Goal: Task Accomplishment & Management: Use online tool/utility

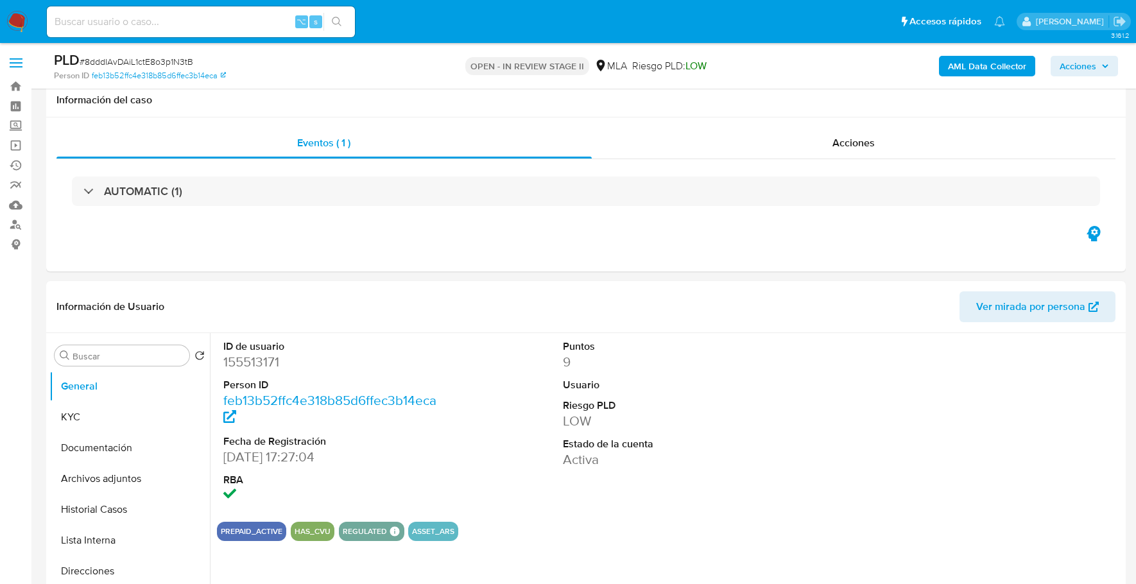
select select "10"
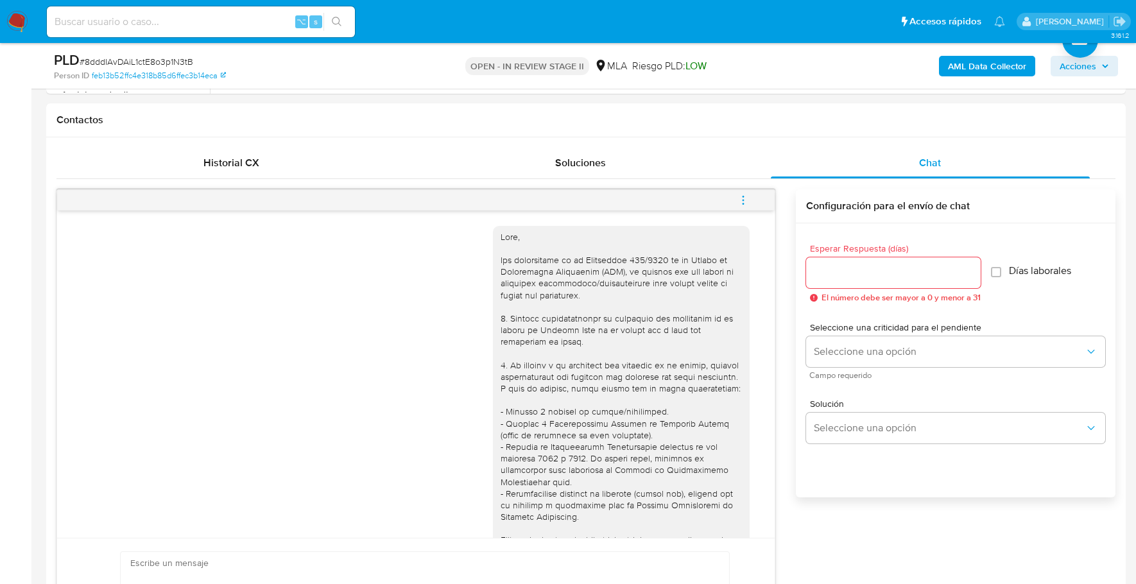
scroll to position [1014, 0]
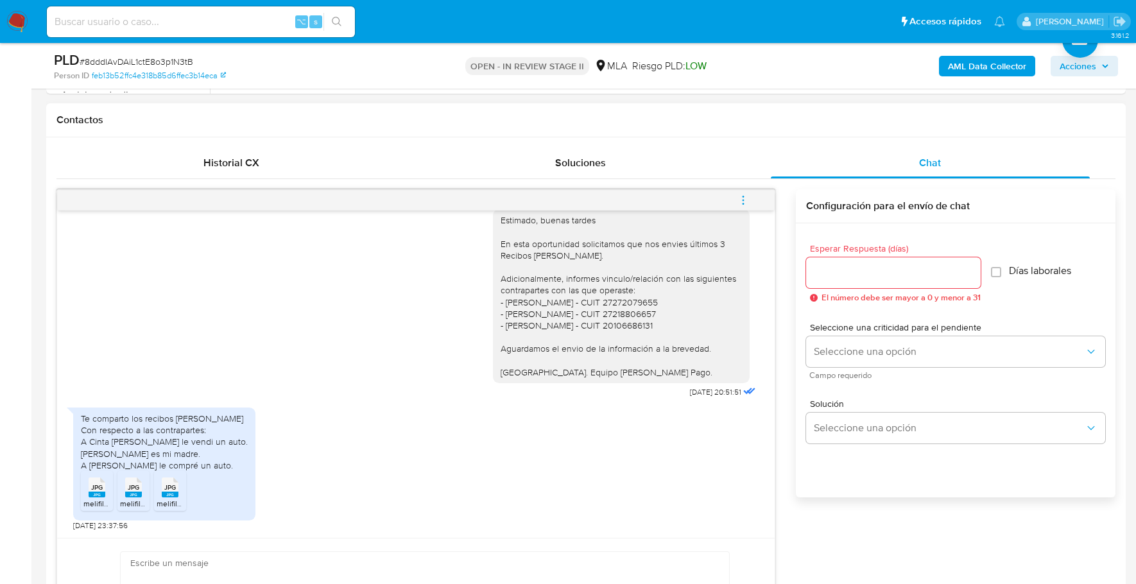
click at [94, 492] on rect at bounding box center [97, 495] width 17 height 6
click at [141, 498] on span "melifile8962946020315444059.jpg" at bounding box center [180, 503] width 121 height 11
click at [175, 495] on rect at bounding box center [170, 495] width 17 height 6
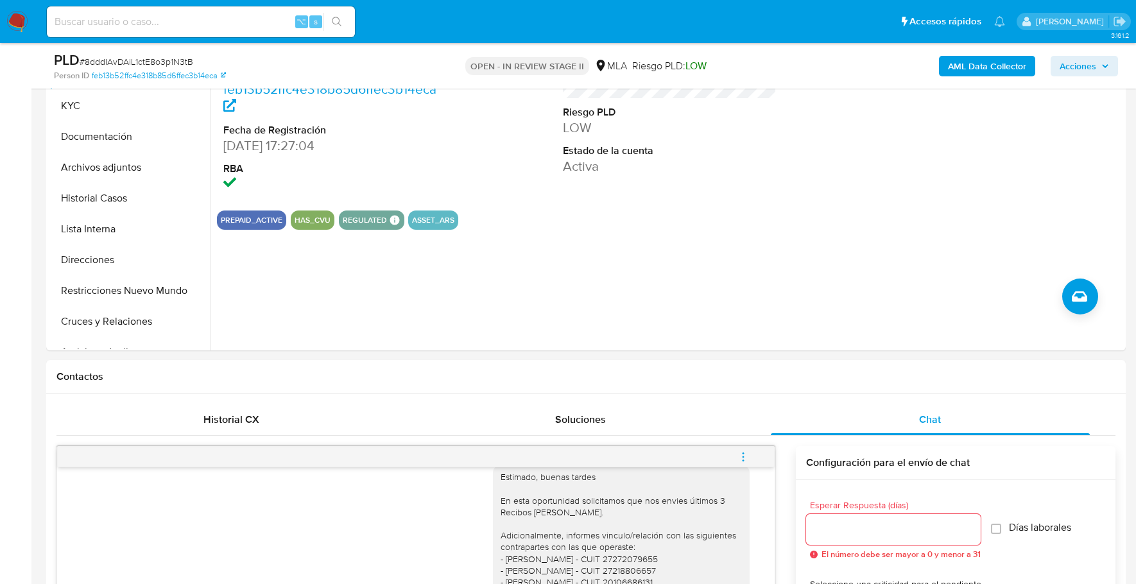
scroll to position [0, 0]
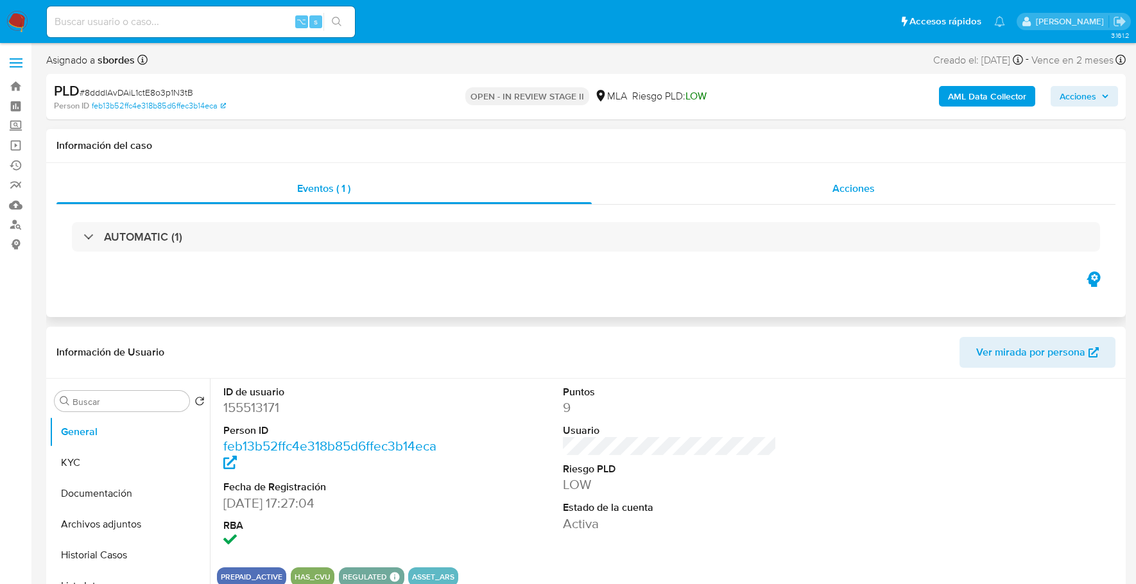
click at [813, 193] on div "Acciones" at bounding box center [854, 188] width 524 height 31
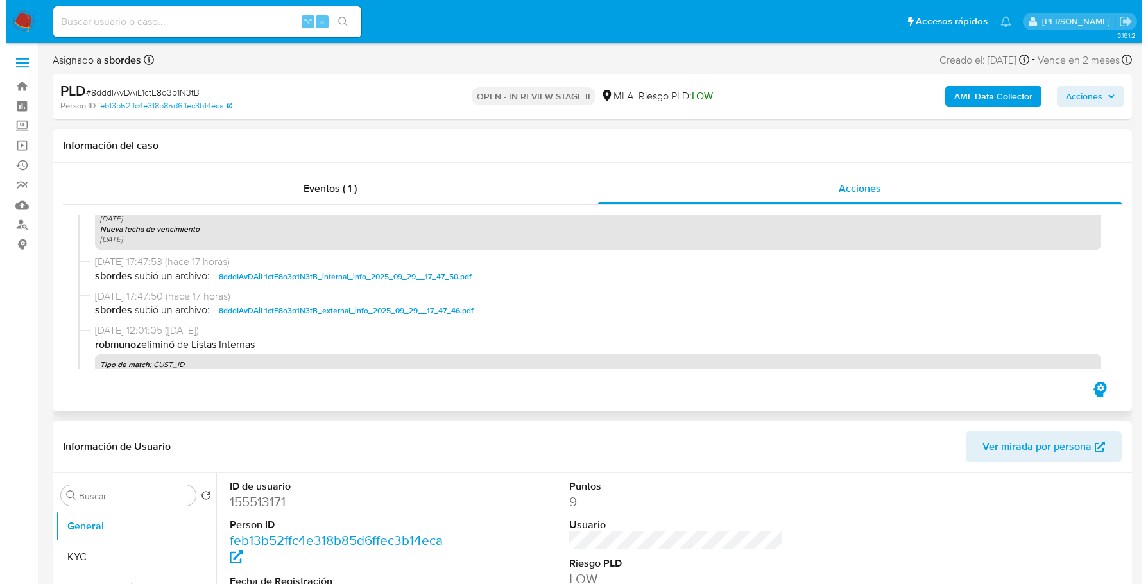
scroll to position [336, 0]
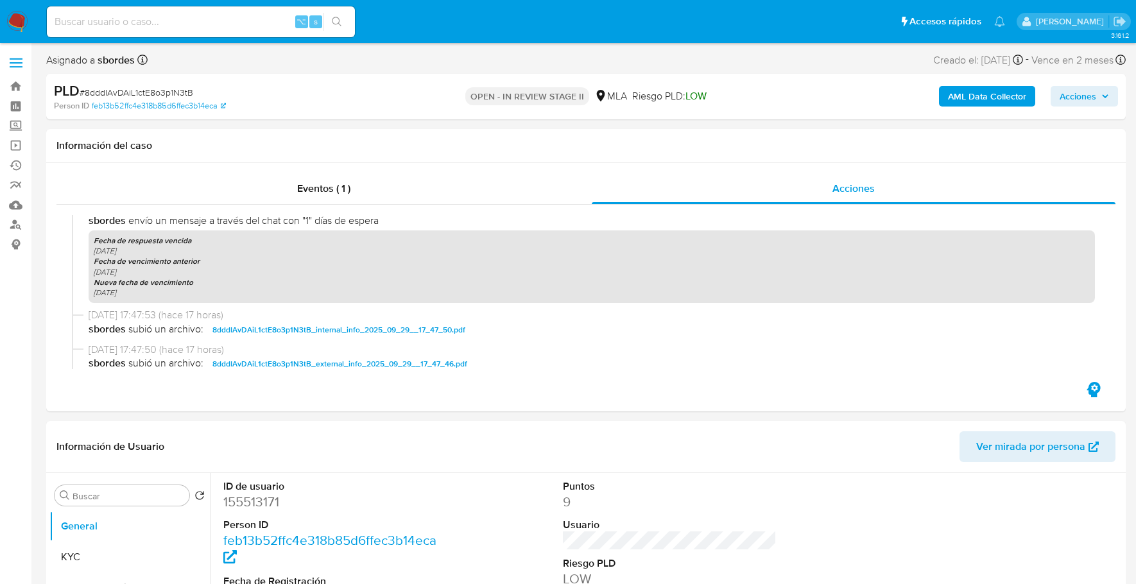
click at [958, 88] on b "AML Data Collector" at bounding box center [987, 96] width 78 height 21
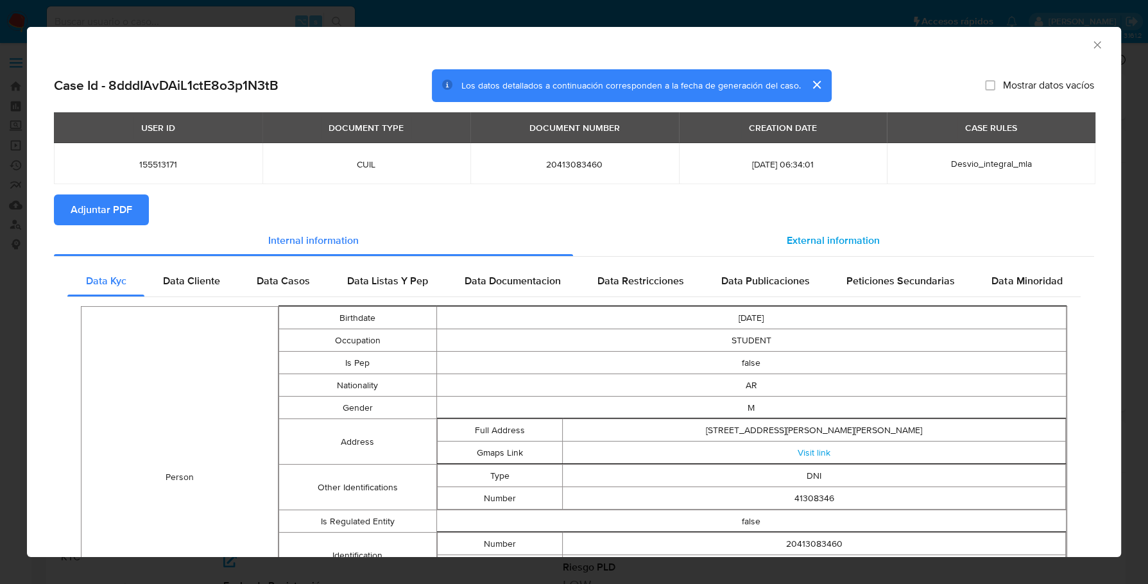
click at [757, 234] on div "External information" at bounding box center [834, 240] width 522 height 31
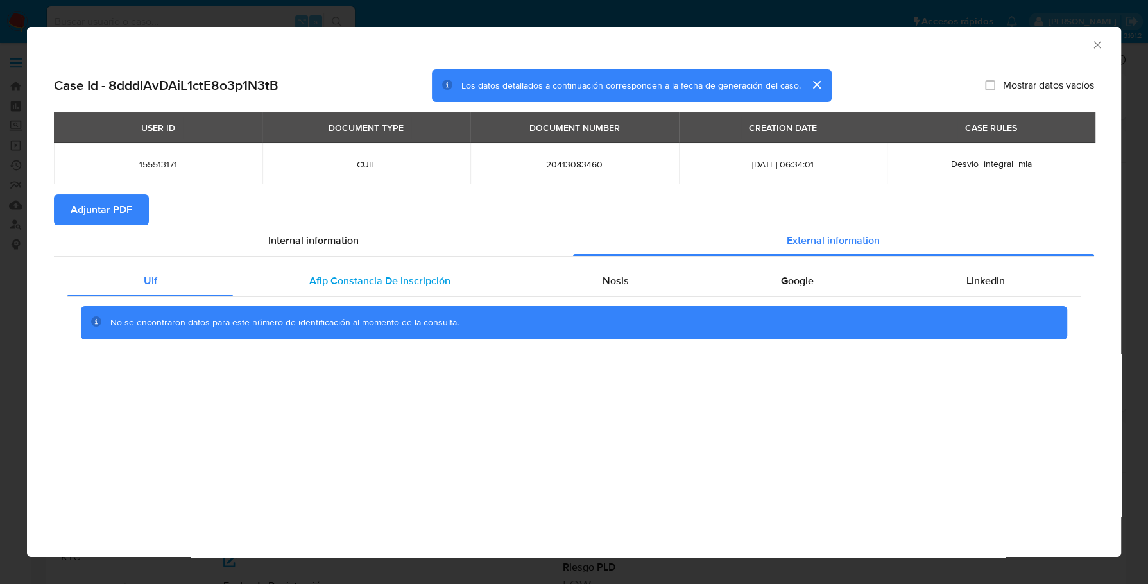
click at [357, 285] on span "Afip Constancia De Inscripción" at bounding box center [379, 280] width 141 height 15
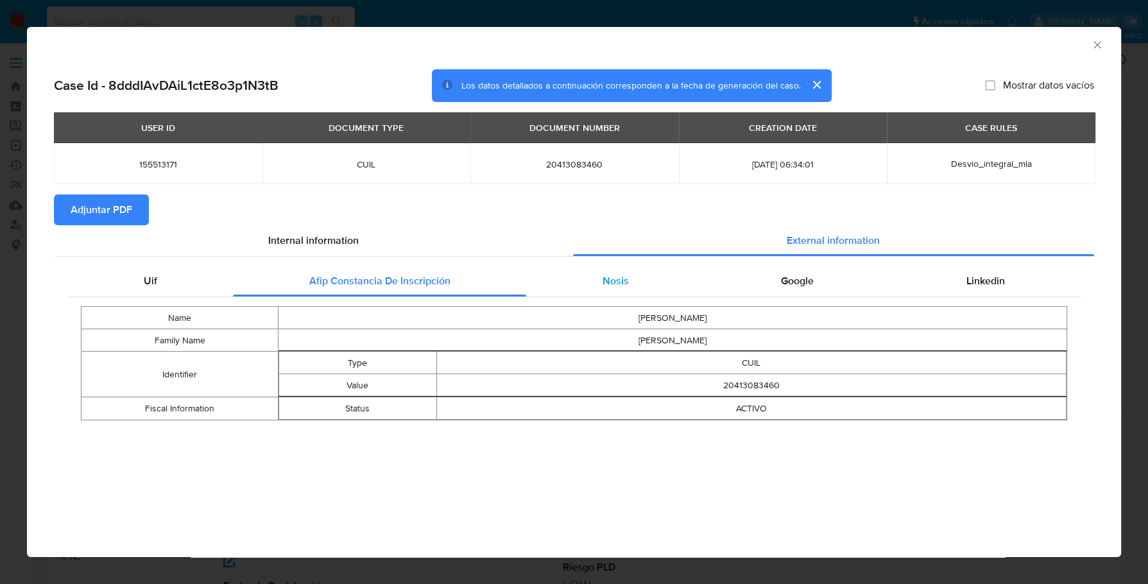
click at [641, 271] on div "Nosis" at bounding box center [615, 281] width 178 height 31
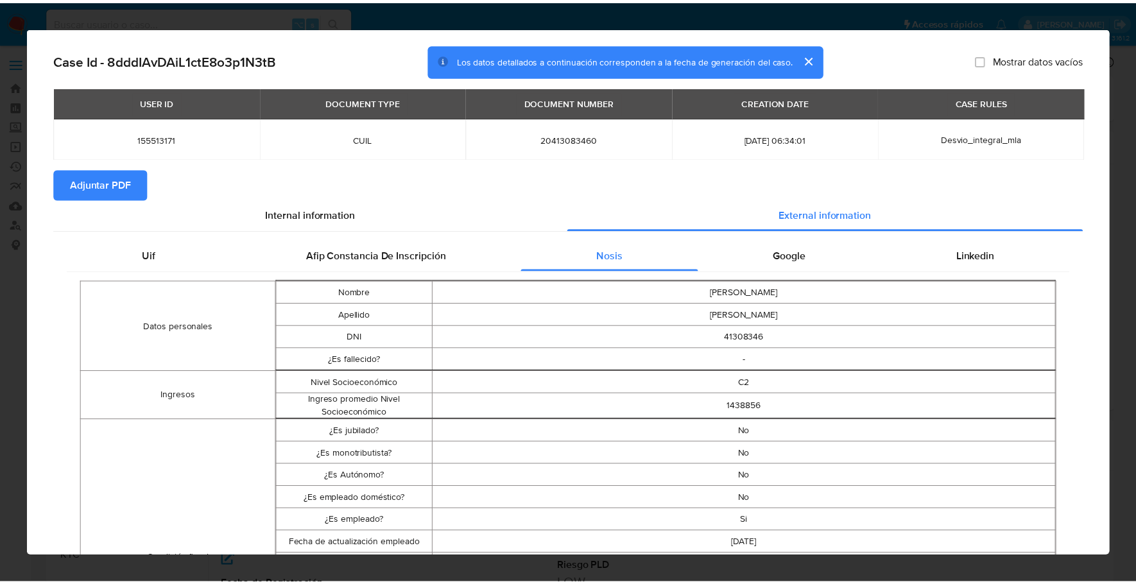
scroll to position [0, 0]
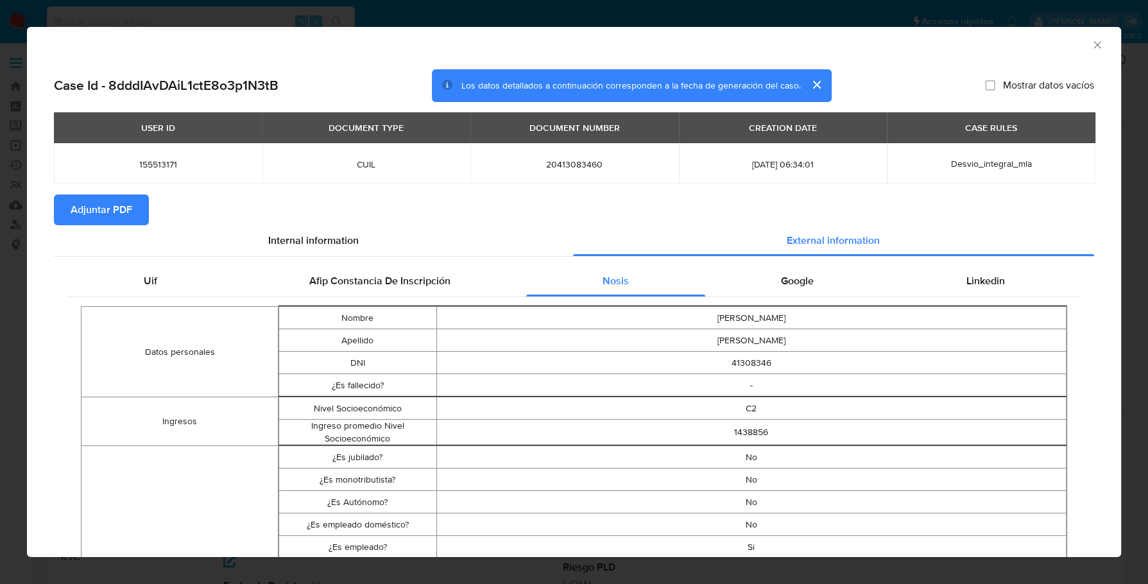
click at [823, 289] on div "Google" at bounding box center [797, 281] width 185 height 31
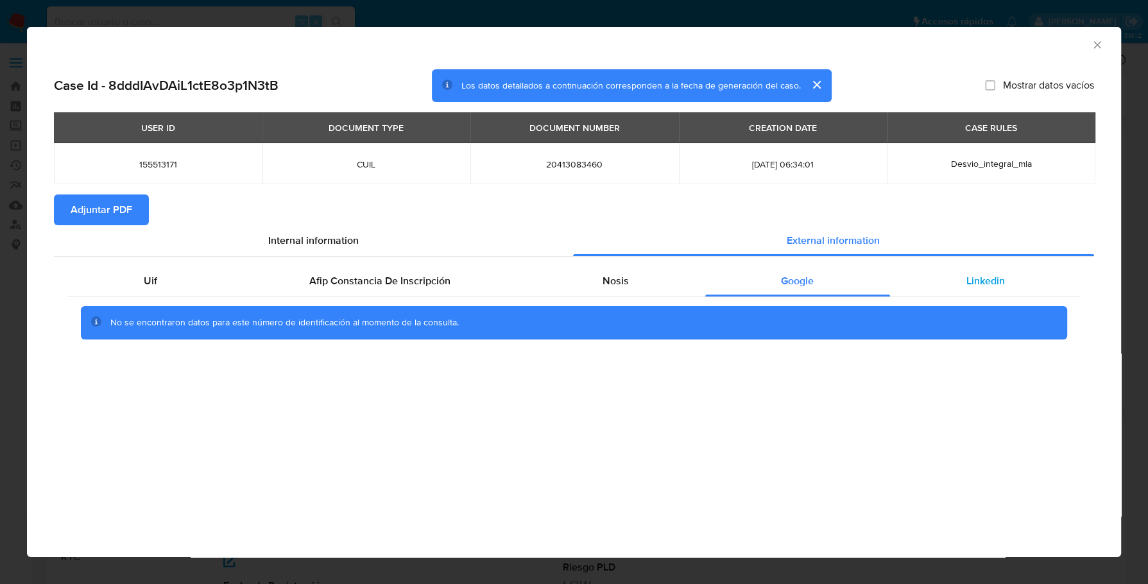
click at [944, 285] on div "Linkedin" at bounding box center [985, 281] width 191 height 31
click at [97, 193] on div "USER ID DOCUMENT TYPE DOCUMENT NUMBER CREATION DATE CASE RULES 155513171 CUIL 2…" at bounding box center [574, 153] width 1040 height 82
click at [1098, 45] on icon "Cerrar ventana" at bounding box center [1097, 45] width 13 height 13
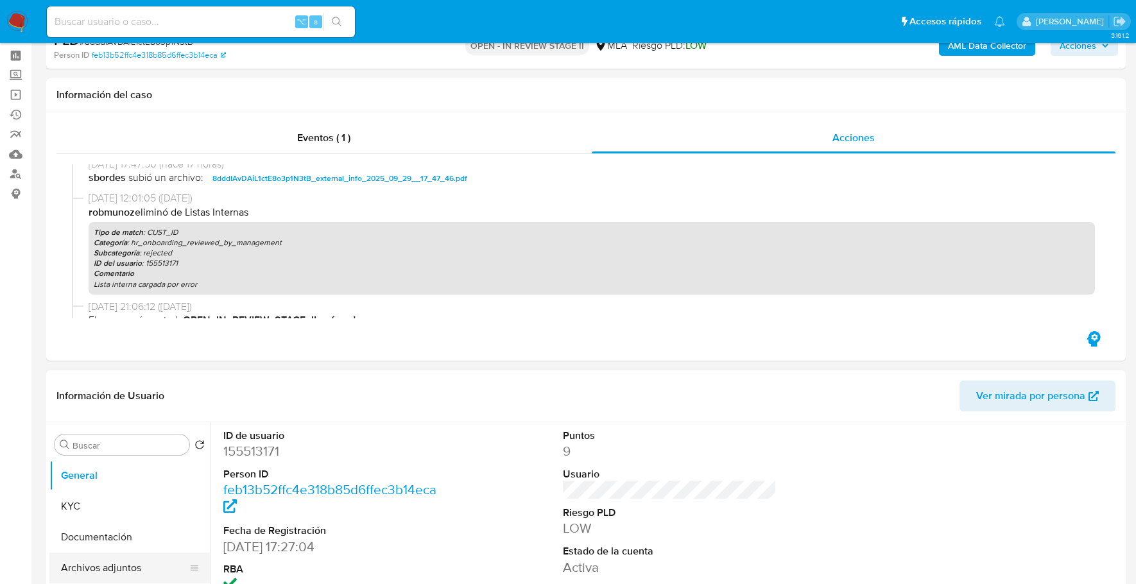
scroll to position [128, 0]
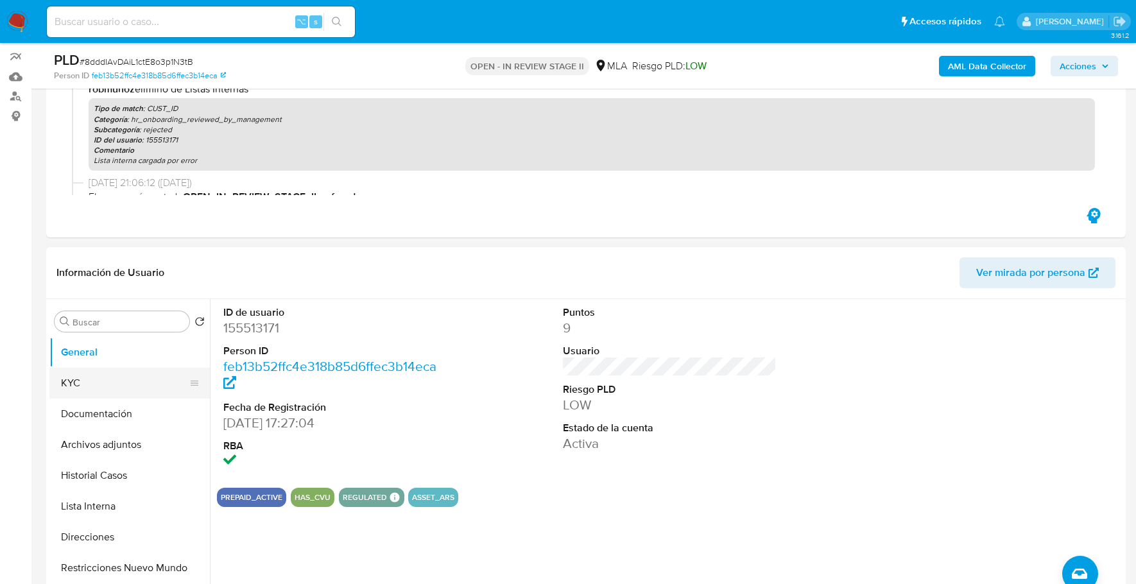
click at [72, 381] on button "KYC" at bounding box center [124, 383] width 150 height 31
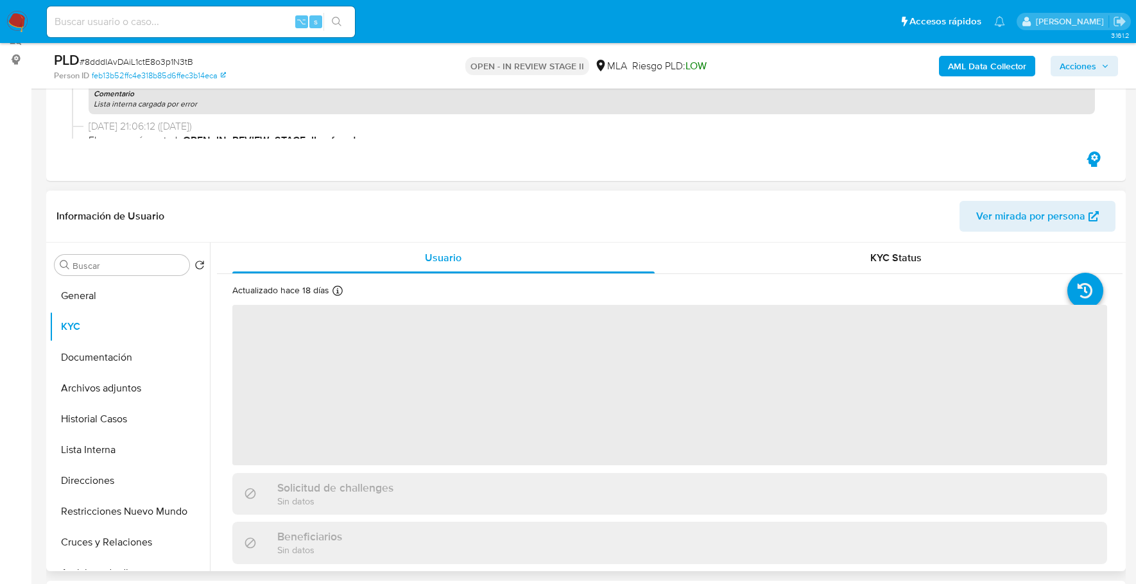
scroll to position [275, 0]
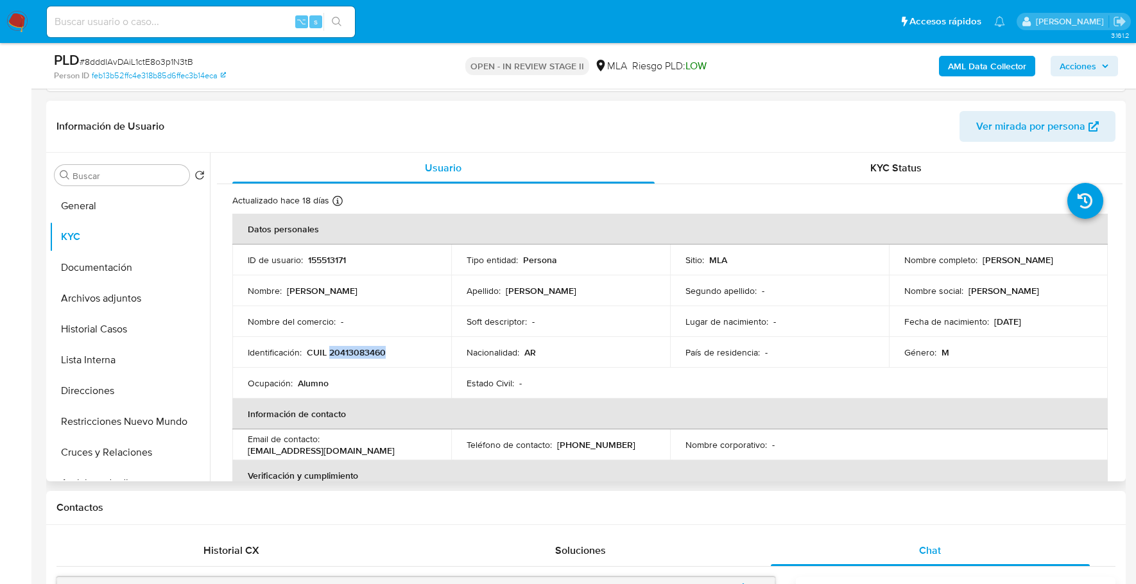
copy p "20413083460"
click at [89, 262] on button "Documentación" at bounding box center [124, 267] width 150 height 31
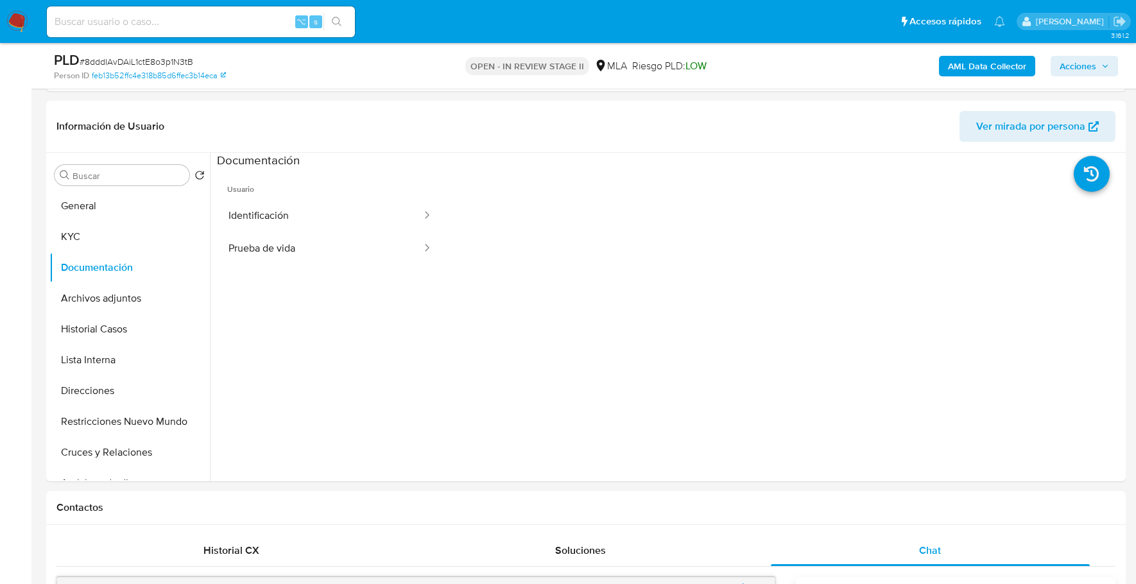
click at [298, 203] on button "Identificación" at bounding box center [320, 216] width 206 height 33
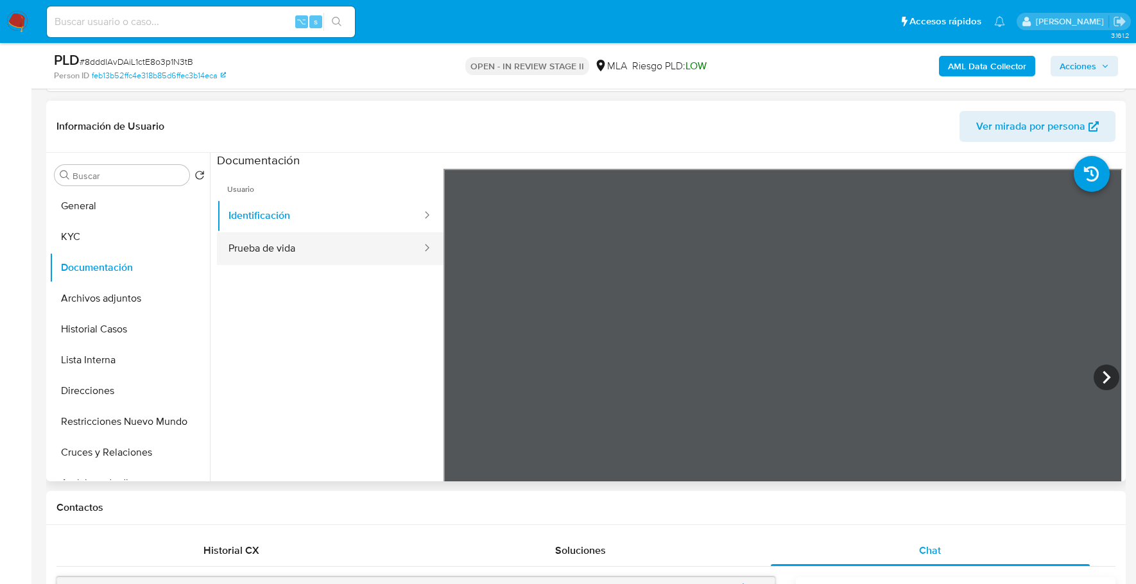
click at [323, 249] on button "Prueba de vida" at bounding box center [320, 248] width 206 height 33
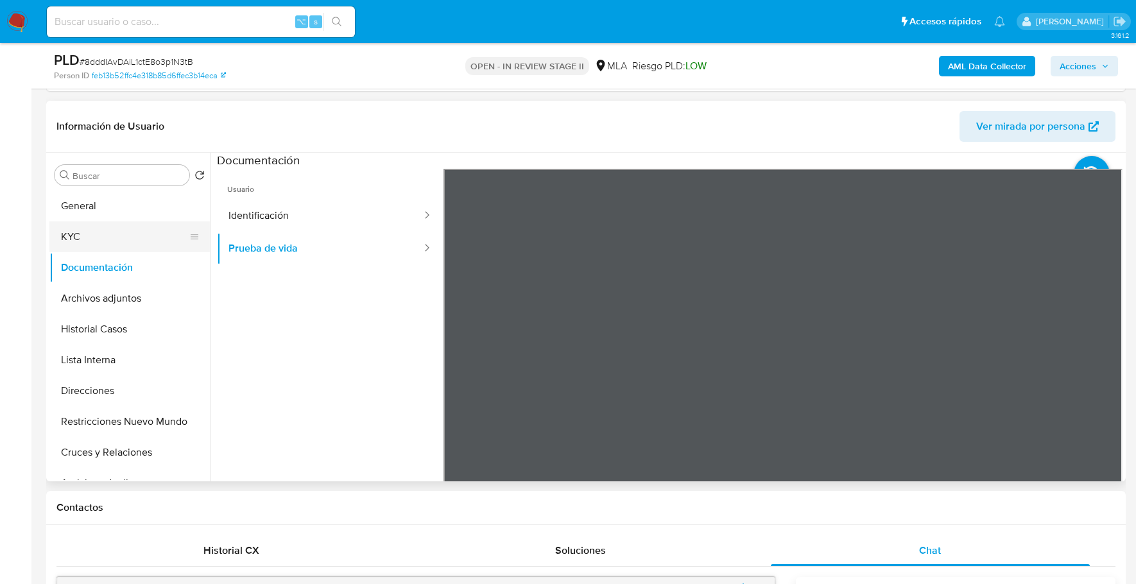
click at [114, 237] on button "KYC" at bounding box center [124, 236] width 150 height 31
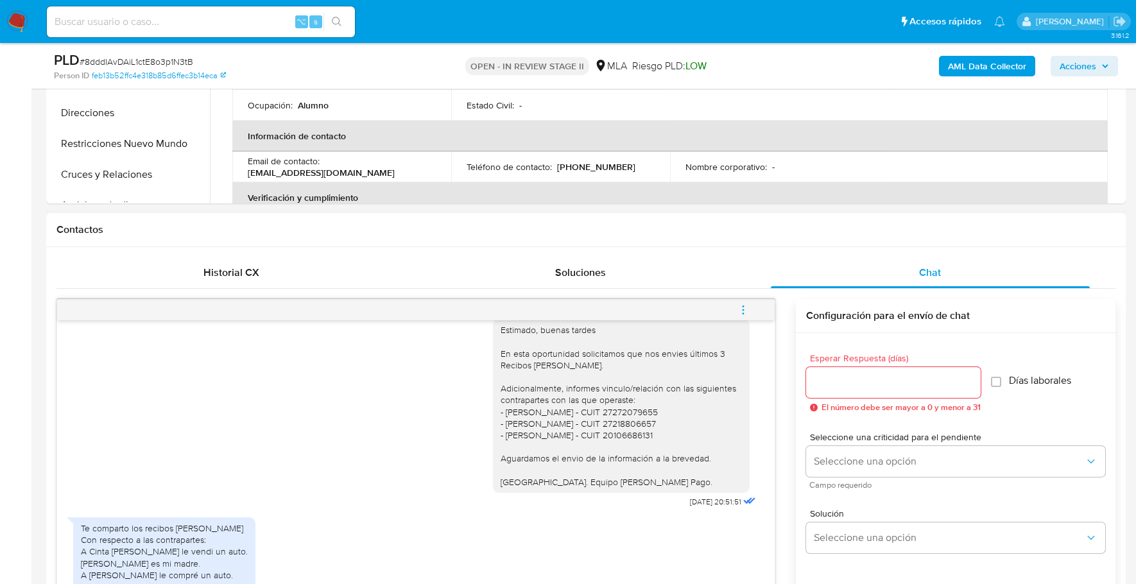
scroll to position [701, 0]
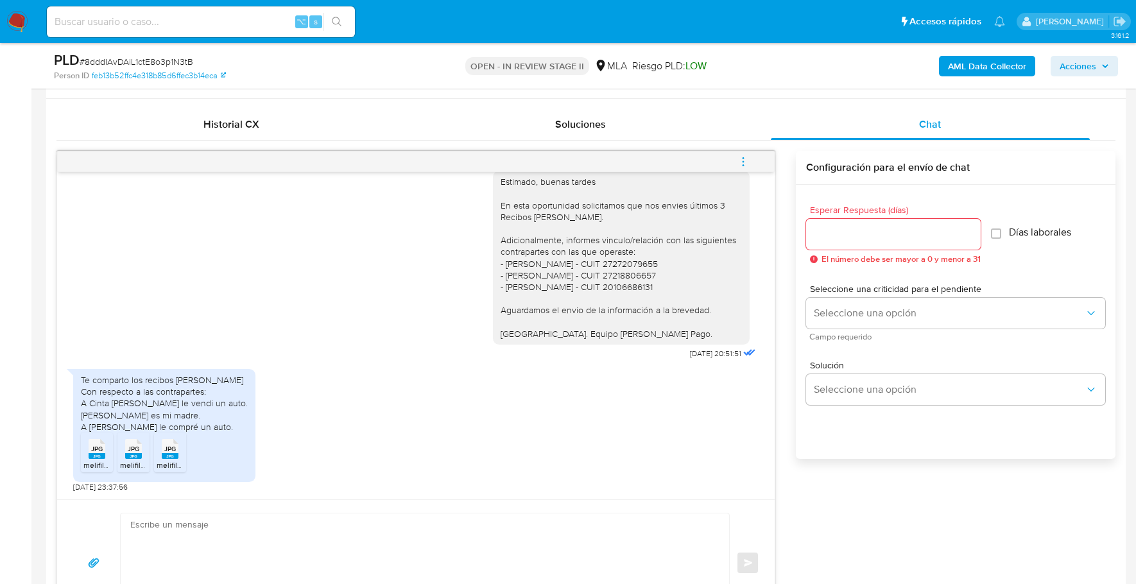
drag, startPoint x: 90, startPoint y: 402, endPoint x: 237, endPoint y: 427, distance: 149.8
click at [237, 427] on div "Te comparto los recibos de sueldo Con respecto a las contrapartes: A Cinta Sama…" at bounding box center [164, 403] width 167 height 58
copy div "Cinta Samanta Ocampo le vendi un auto. Silvina Alejandra Gulo es mi madre. A Se…"
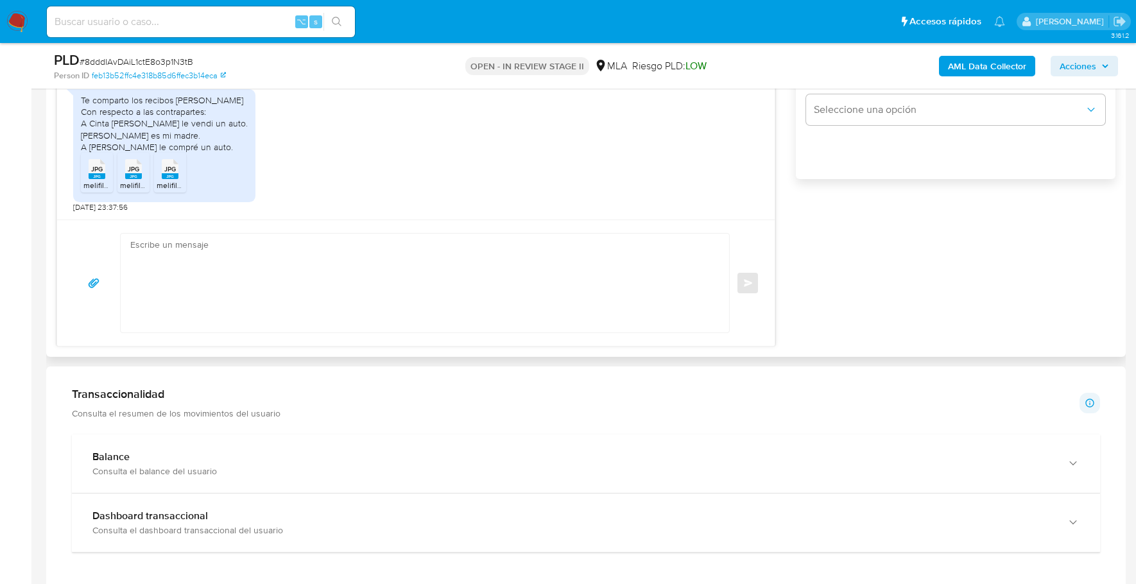
click at [196, 273] on textarea at bounding box center [421, 283] width 583 height 99
paste textarea "Hola, ¡Muchas gracias por tu respuesta! Confirmamos la recepción de la document…"
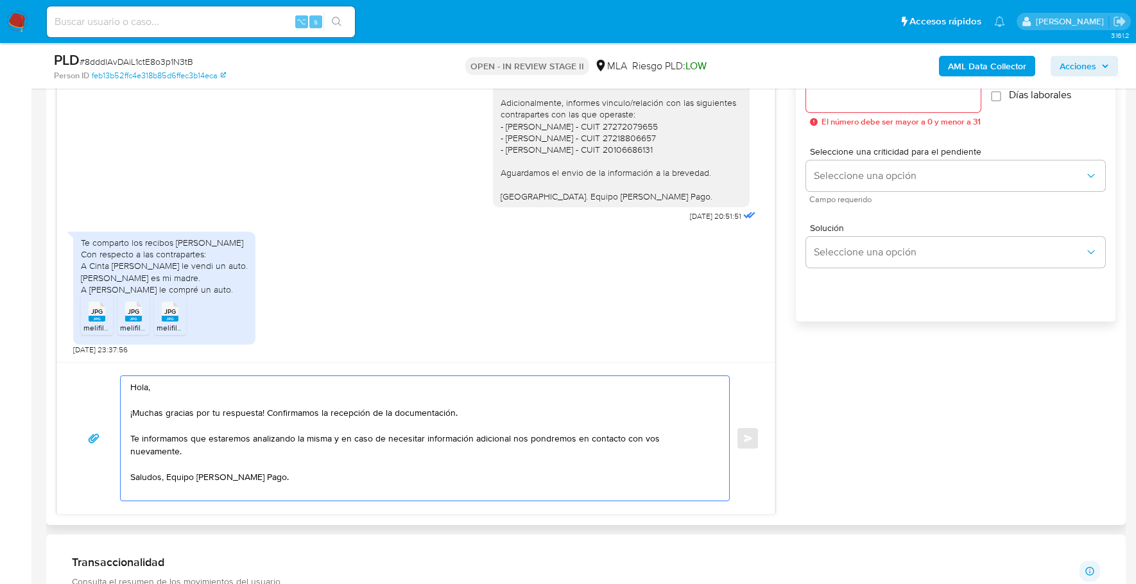
scroll to position [838, 0]
type textarea "Hola, ¡Muchas gracias por tu respuesta! Confirmamos la recepción de la document…"
click at [853, 97] on input "Esperar Respuesta (días)" at bounding box center [893, 97] width 175 height 17
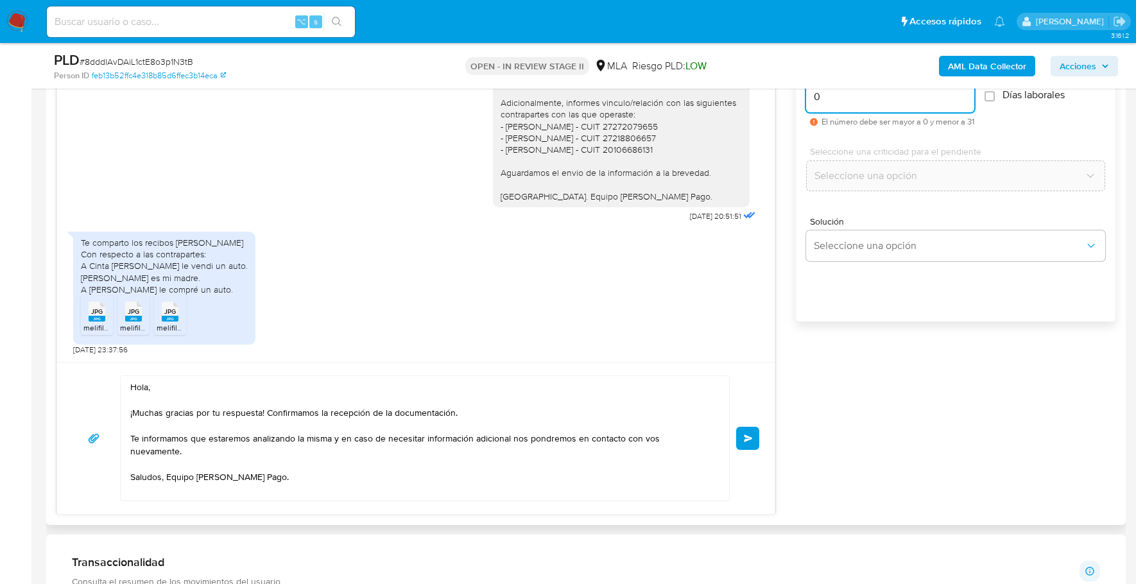
type input "0"
click at [742, 449] on div "Hola, ¡Muchas gracias por tu respuesta! Confirmamos la recepción de la document…" at bounding box center [416, 438] width 687 height 126
click at [744, 435] on span "Enviar" at bounding box center [748, 438] width 9 height 8
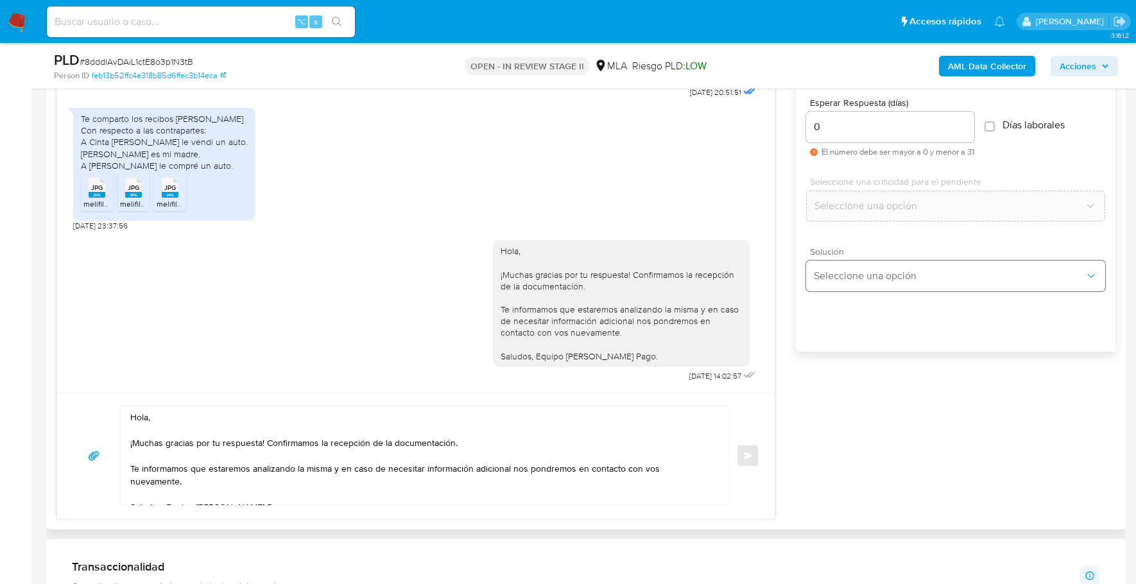
scroll to position [675, 0]
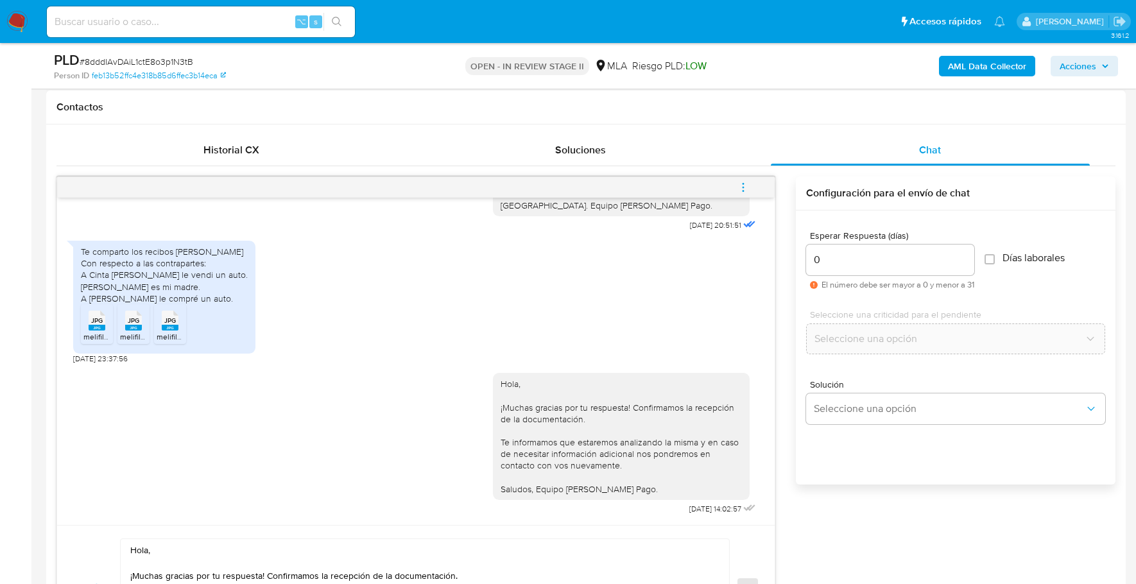
click at [744, 185] on icon "menu-action" at bounding box center [743, 188] width 12 height 12
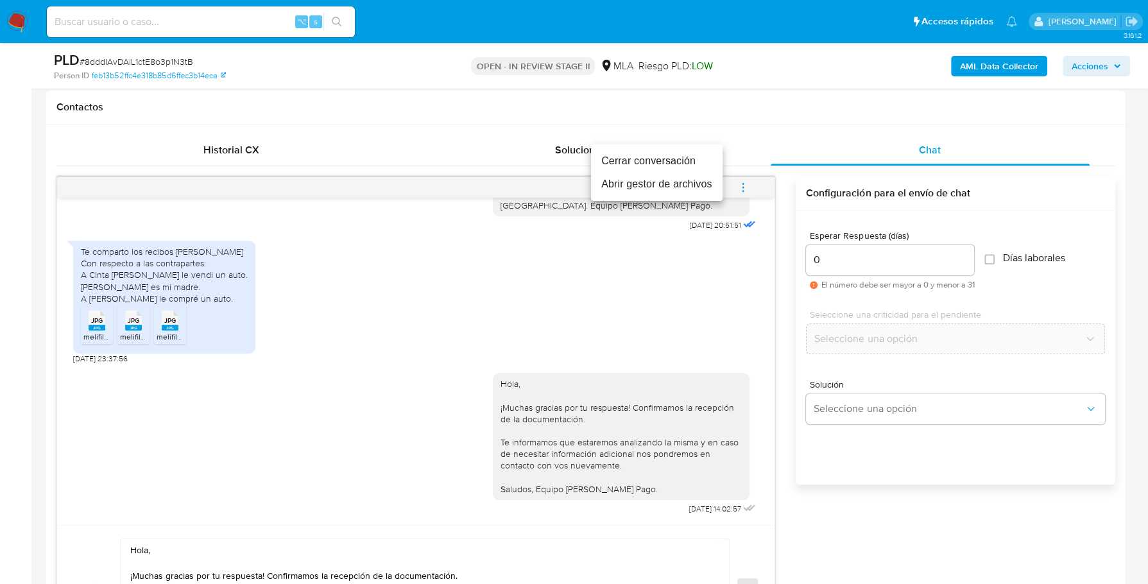
click at [680, 167] on li "Cerrar conversación" at bounding box center [657, 161] width 132 height 23
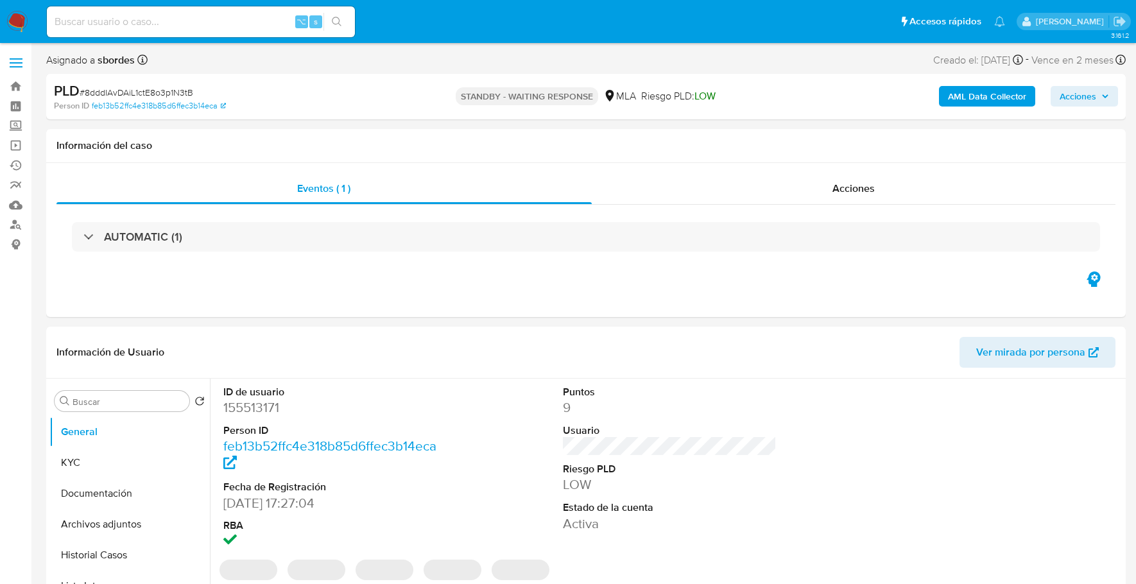
select select "10"
click at [367, 133] on div "Información del caso" at bounding box center [585, 146] width 1079 height 34
select select "10"
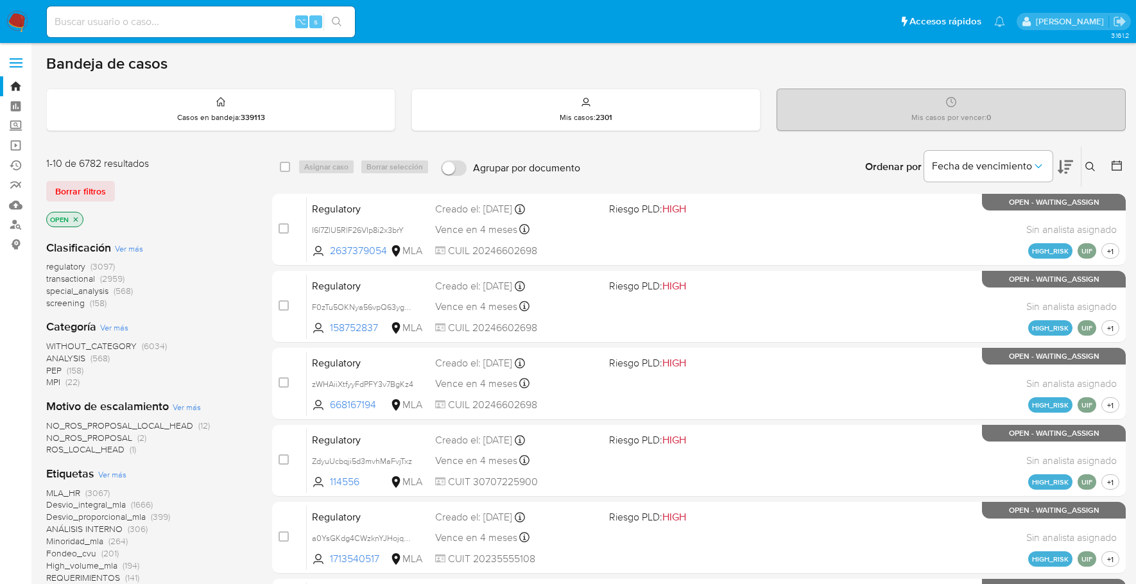
click at [1091, 164] on icon at bounding box center [1090, 167] width 10 height 10
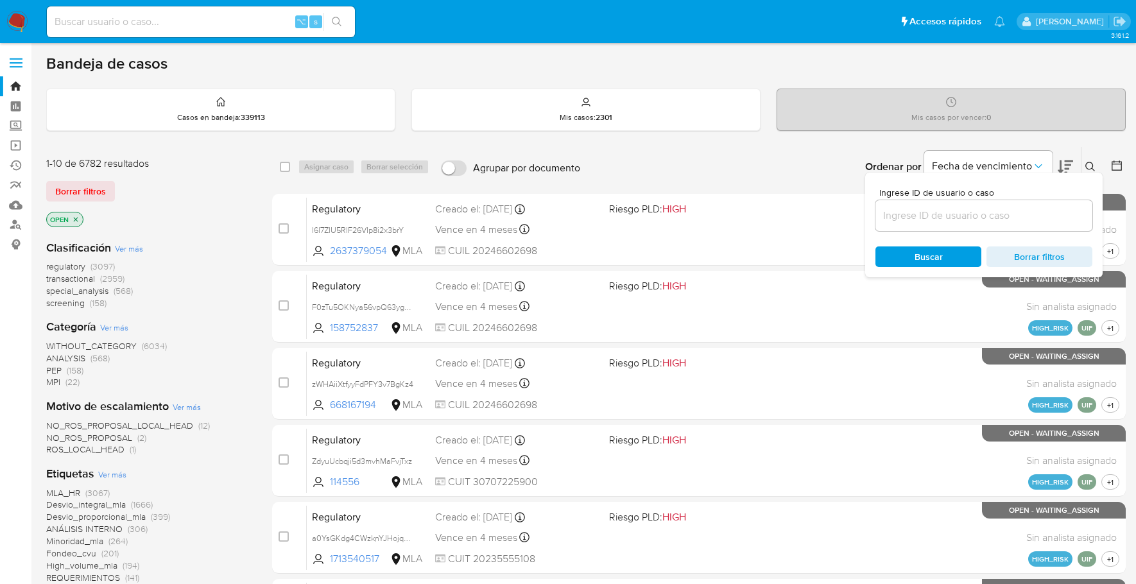
click at [944, 227] on div at bounding box center [983, 215] width 217 height 31
click at [944, 216] on input at bounding box center [983, 215] width 217 height 17
paste input "8dddIAvDAiL1ctE8o3p1N3tB"
type input "8dddIAvDAiL1ctE8o3p1N3tB"
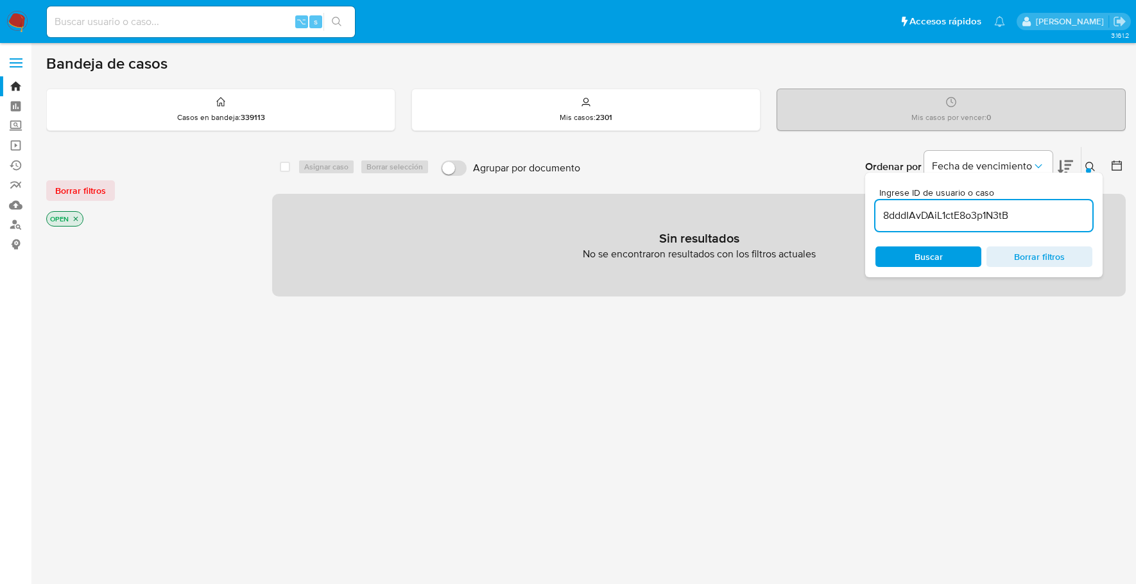
click at [1088, 162] on icon at bounding box center [1090, 167] width 10 height 10
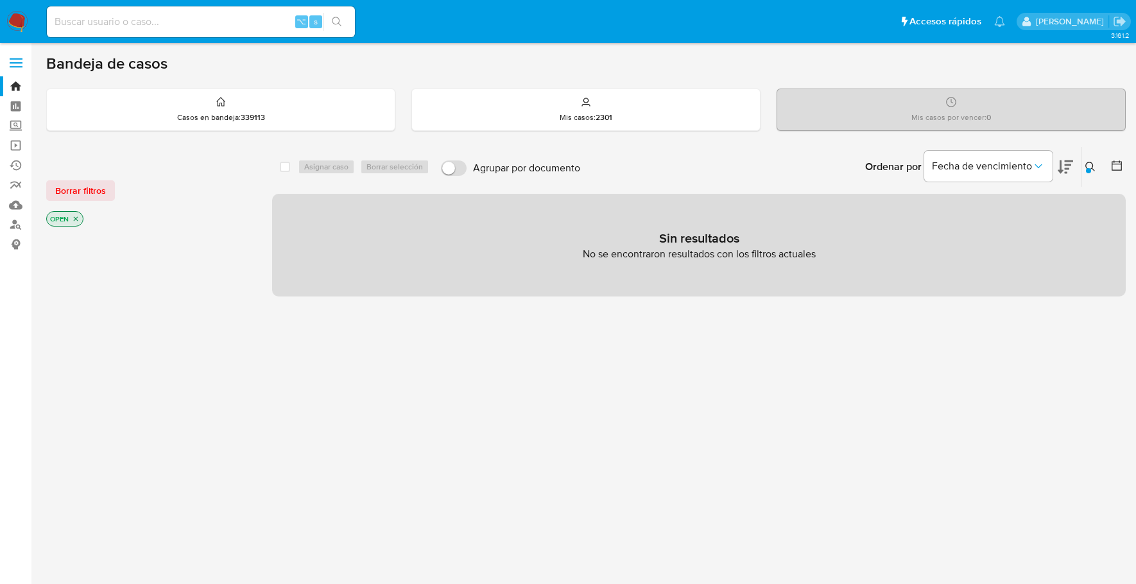
click at [69, 219] on p "OPEN" at bounding box center [65, 219] width 36 height 14
click at [72, 219] on icon "close-filter" at bounding box center [76, 219] width 8 height 8
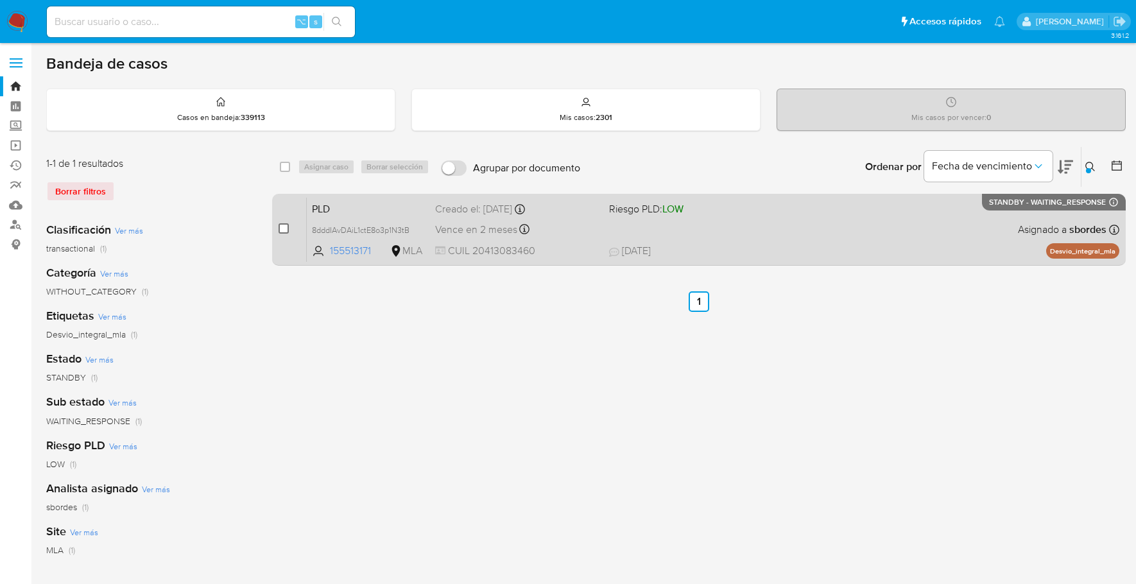
click at [282, 230] on input "checkbox" at bounding box center [283, 228] width 10 height 10
checkbox input "true"
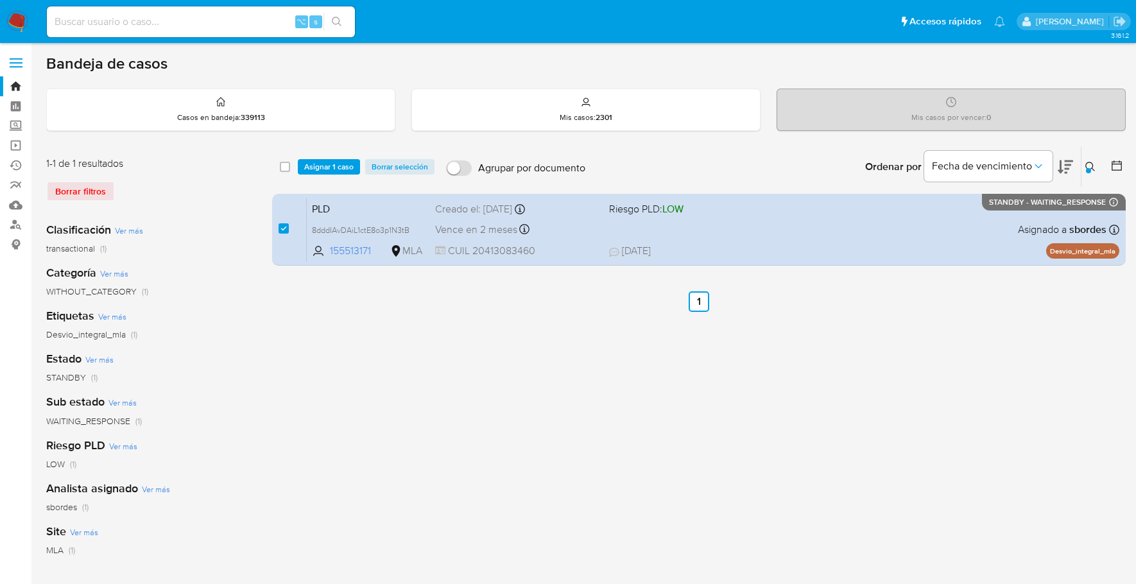
click at [318, 151] on div "select-all-cases-checkbox Asignar 1 caso Borrar selección Agrupar por documento…" at bounding box center [698, 167] width 853 height 40
click at [323, 169] on span "Asignar 1 caso" at bounding box center [328, 166] width 49 height 13
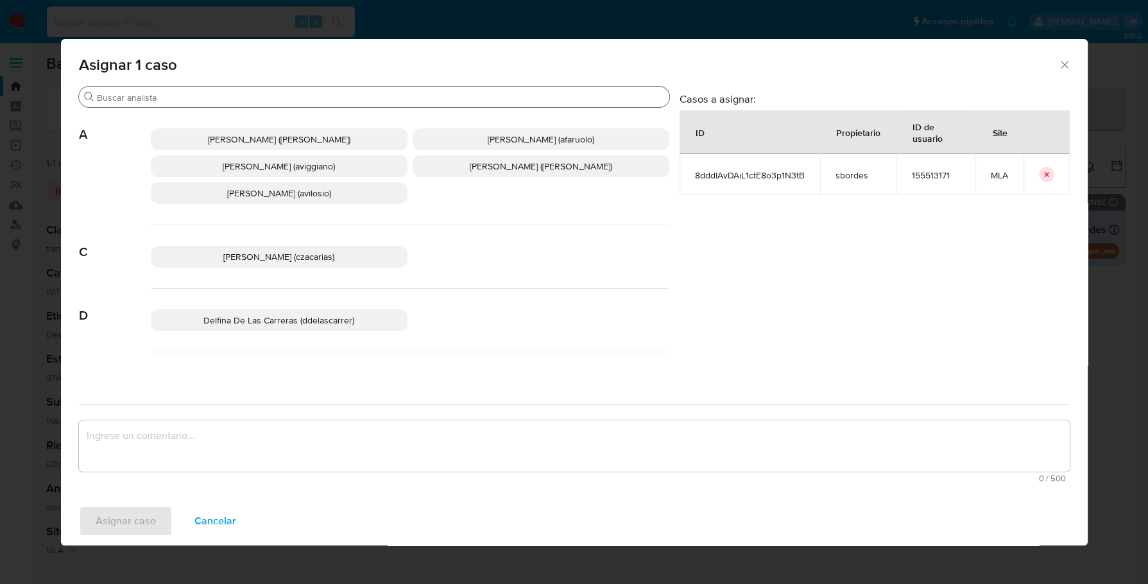
drag, startPoint x: 244, startPoint y: 90, endPoint x: 261, endPoint y: 107, distance: 23.6
click at [246, 96] on div "Buscar" at bounding box center [374, 97] width 590 height 21
click at [261, 97] on input "Buscar" at bounding box center [380, 98] width 567 height 12
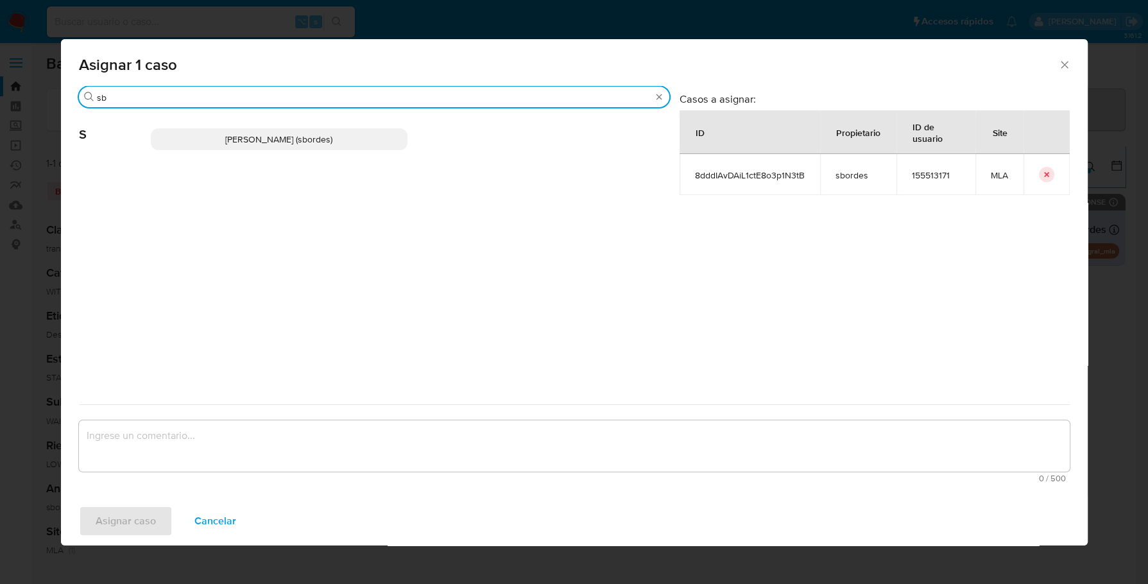
type input "sb"
click at [266, 139] on span "Stefania Bordes (sbordes)" at bounding box center [278, 139] width 107 height 13
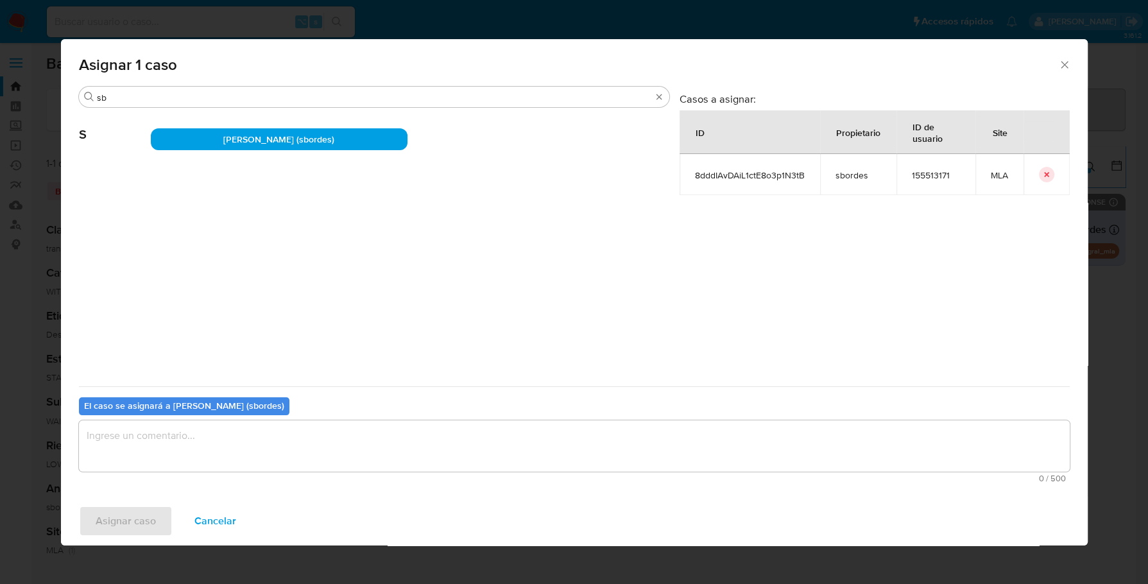
click at [235, 427] on textarea "assign-modal" at bounding box center [574, 445] width 991 height 51
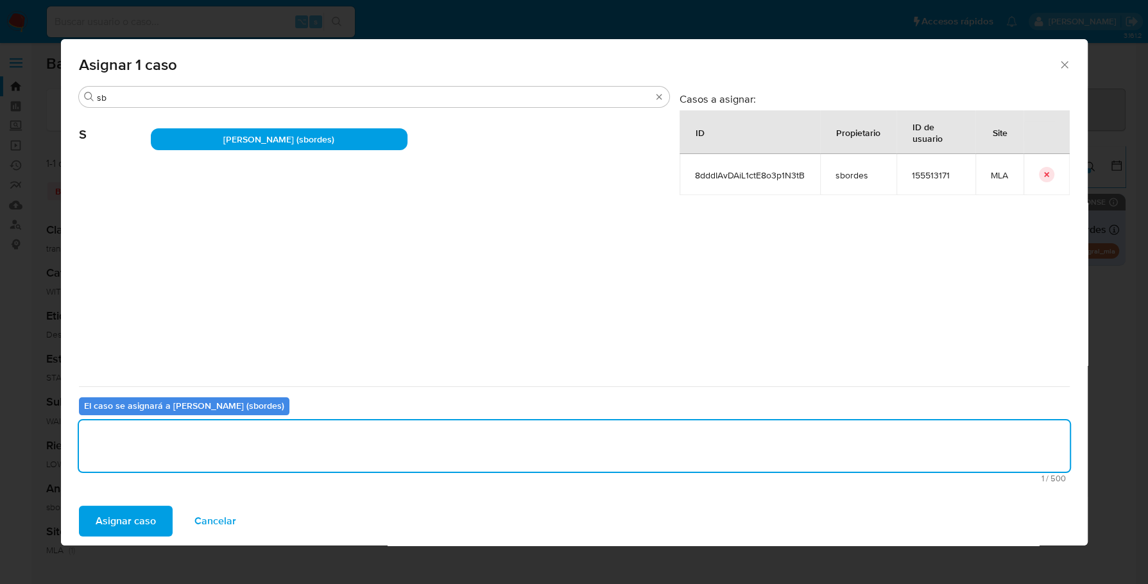
click at [84, 526] on button "Asignar caso" at bounding box center [126, 521] width 94 height 31
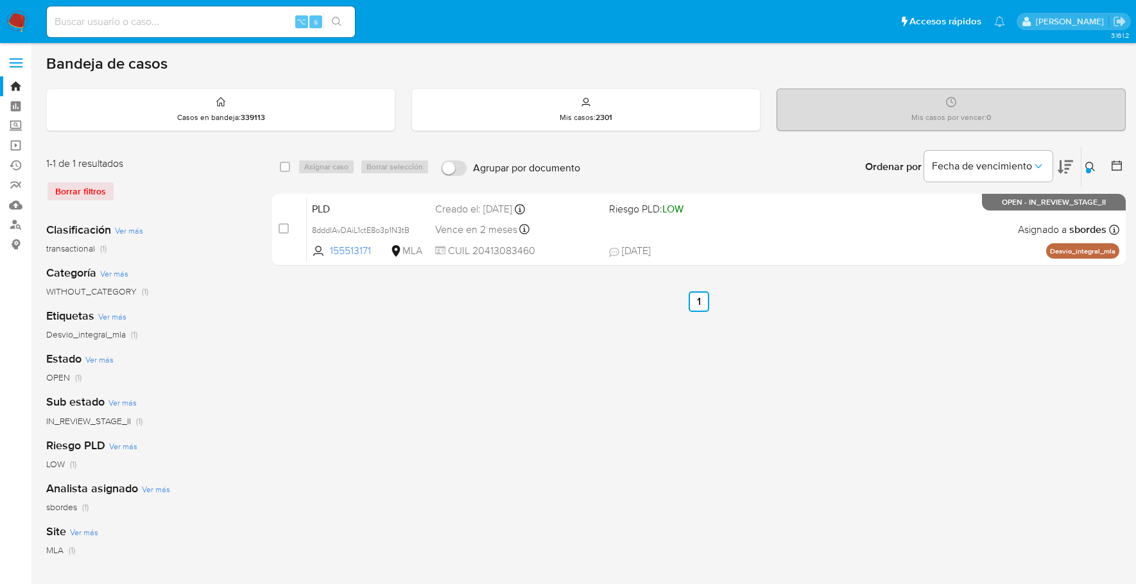
click at [21, 26] on img at bounding box center [17, 22] width 22 height 22
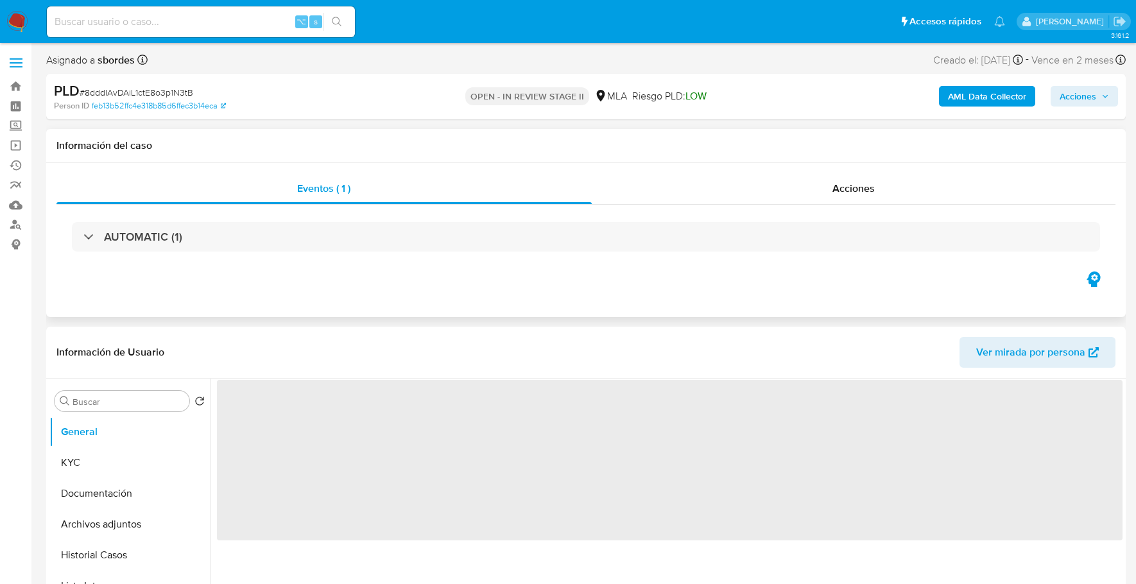
select select "10"
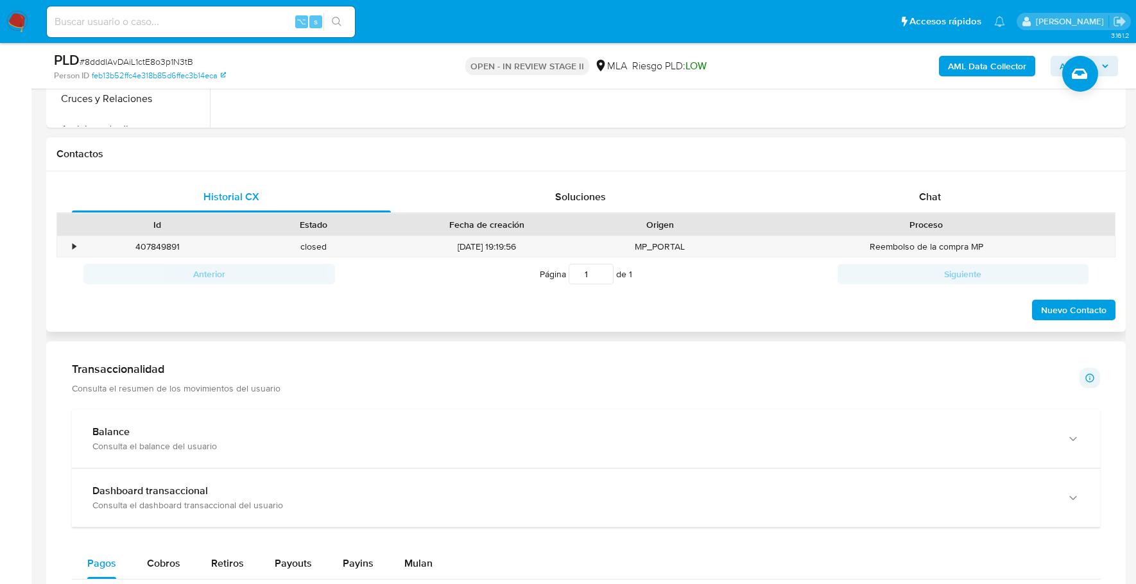
scroll to position [475, 0]
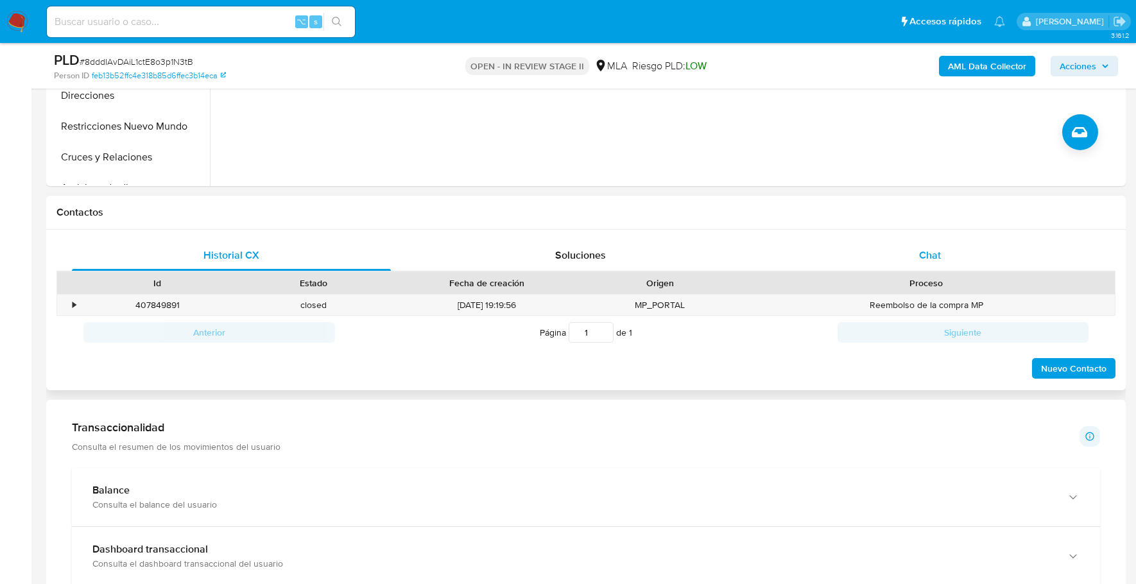
click at [930, 240] on div "Chat" at bounding box center [930, 255] width 319 height 31
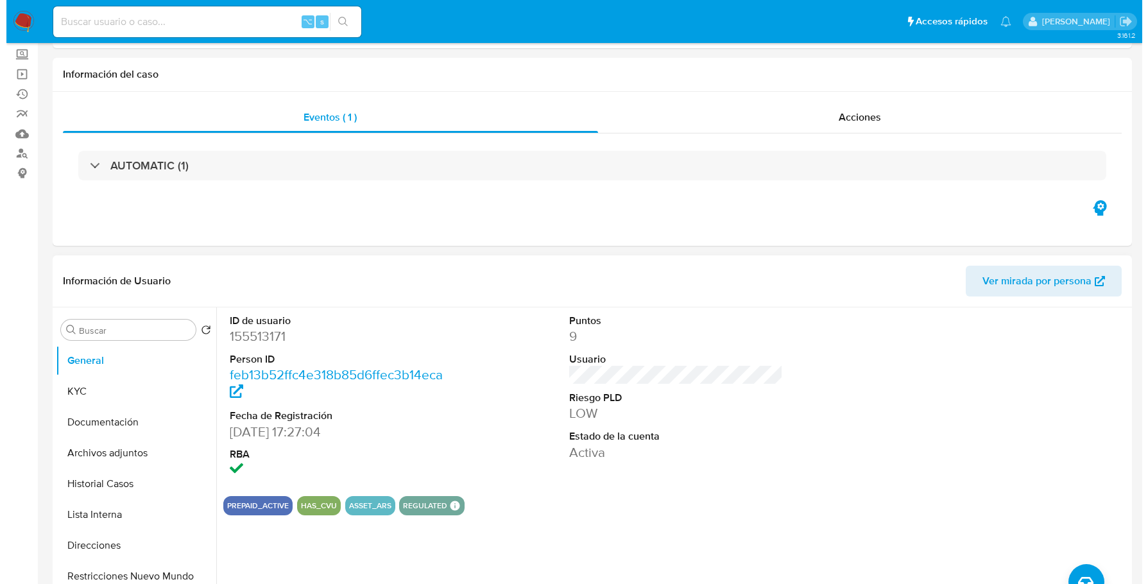
scroll to position [141, 0]
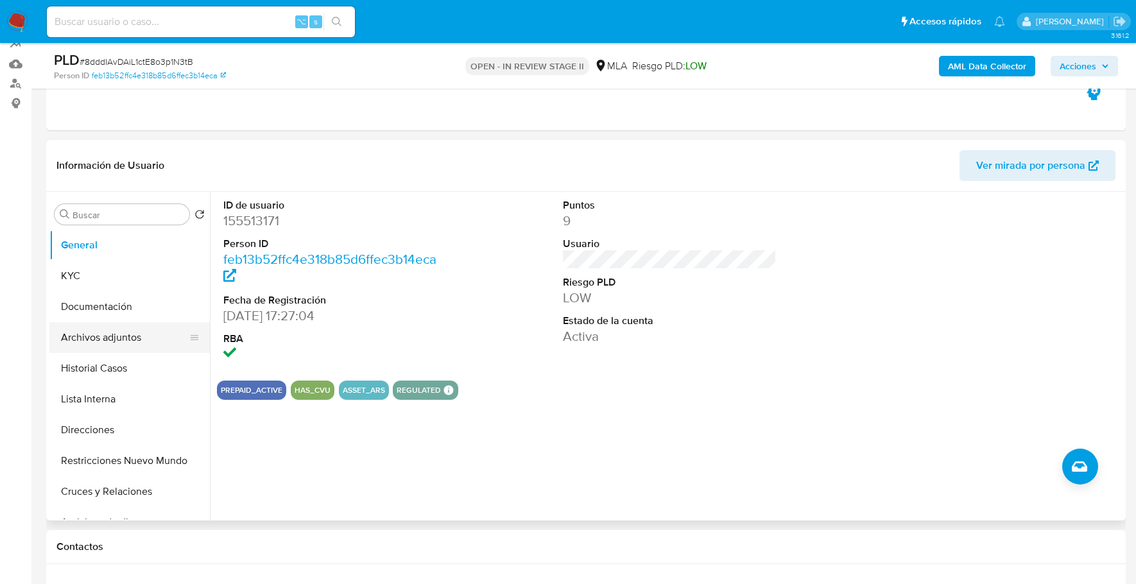
click at [117, 334] on button "Archivos adjuntos" at bounding box center [124, 337] width 150 height 31
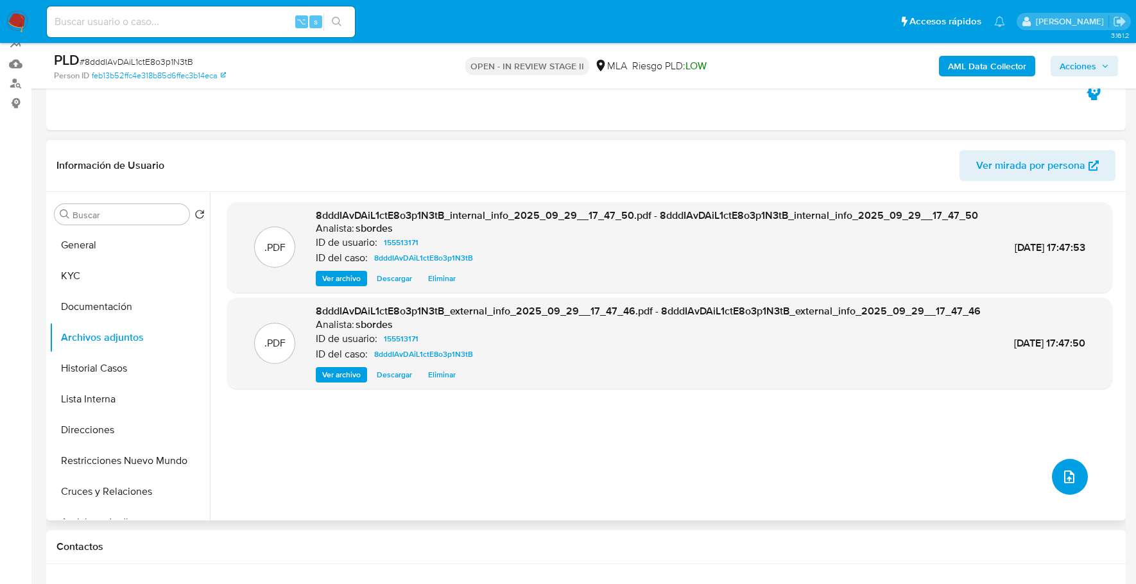
click at [1061, 474] on icon "upload-file" at bounding box center [1068, 476] width 15 height 15
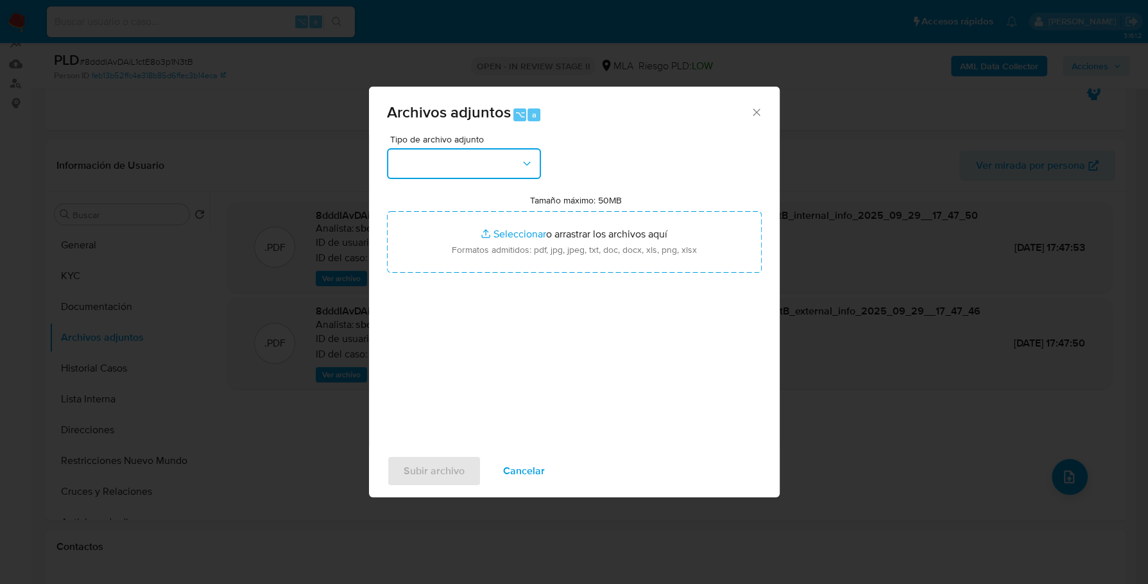
click at [506, 167] on button "button" at bounding box center [464, 163] width 154 height 31
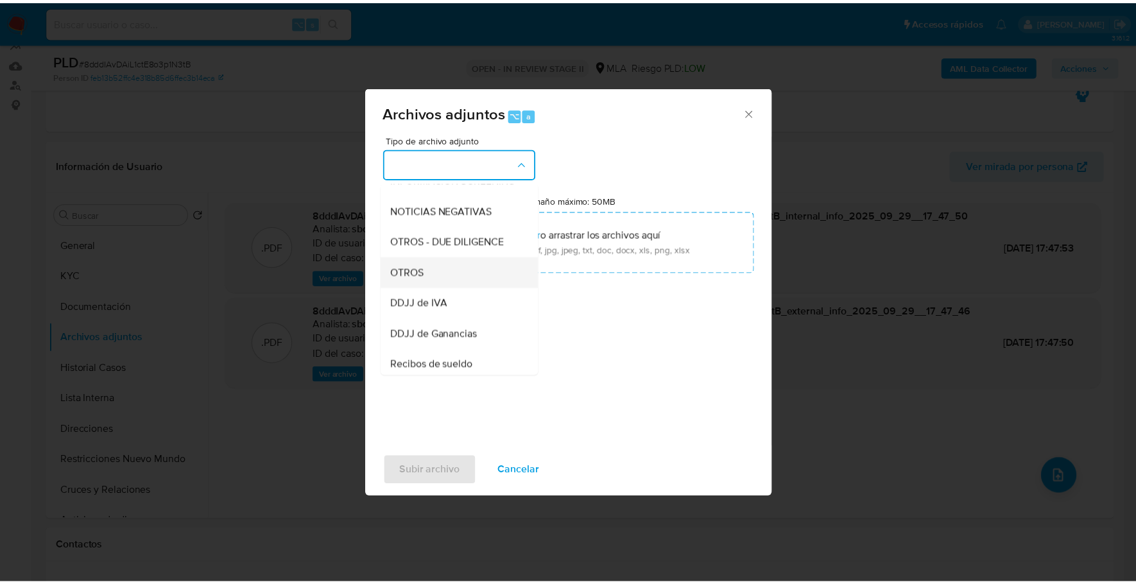
scroll to position [183, 0]
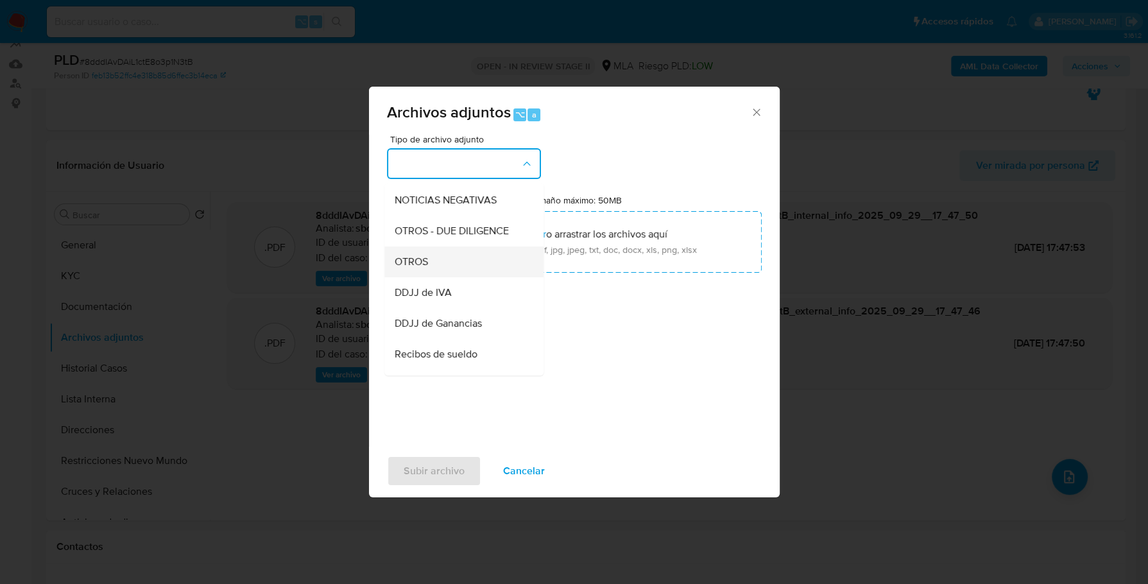
click at [441, 277] on div "OTROS" at bounding box center [460, 261] width 131 height 31
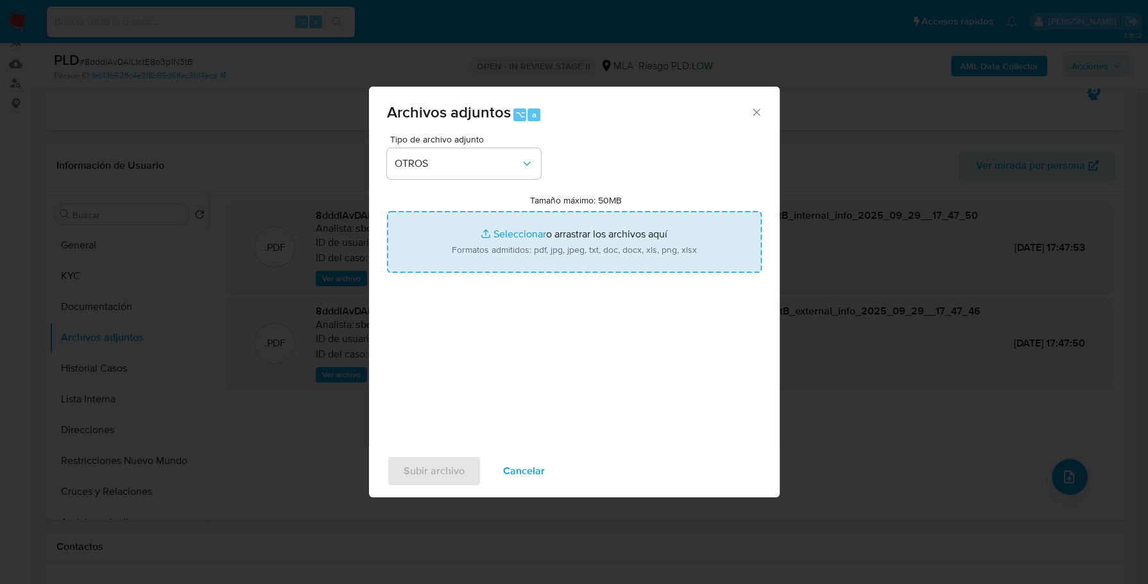
click at [529, 241] on input "Tamaño máximo: 50MB Seleccionar archivos" at bounding box center [574, 242] width 375 height 62
type input "C:\fakepath\Caselog 8dddIAvDAiL1ctE8o3p1N3tB_2025_09_17_20_13_31.docx"
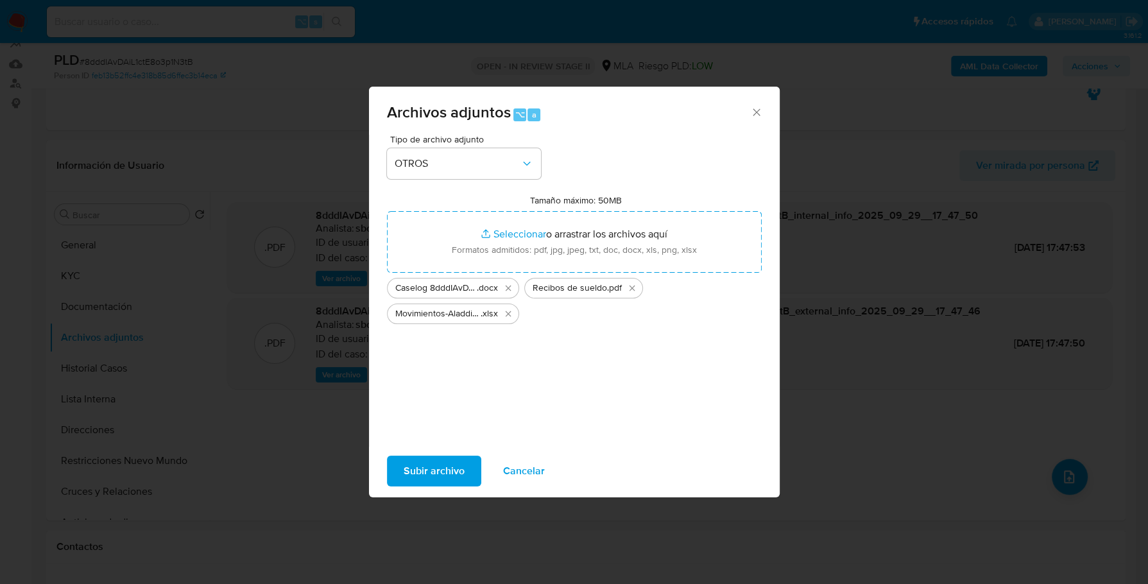
click at [443, 467] on span "Subir archivo" at bounding box center [434, 471] width 61 height 28
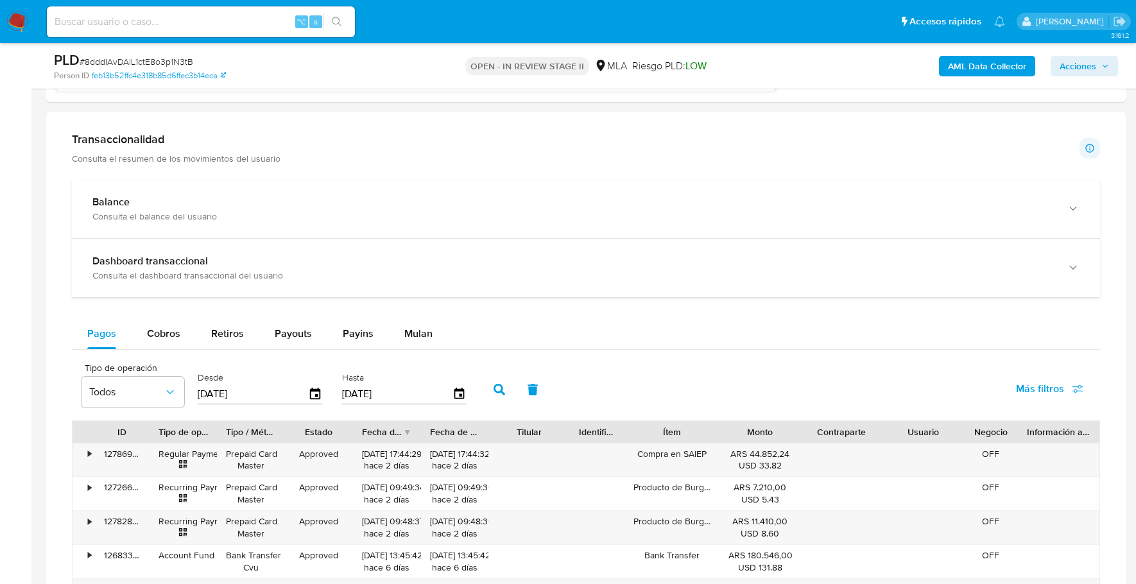
scroll to position [0, 0]
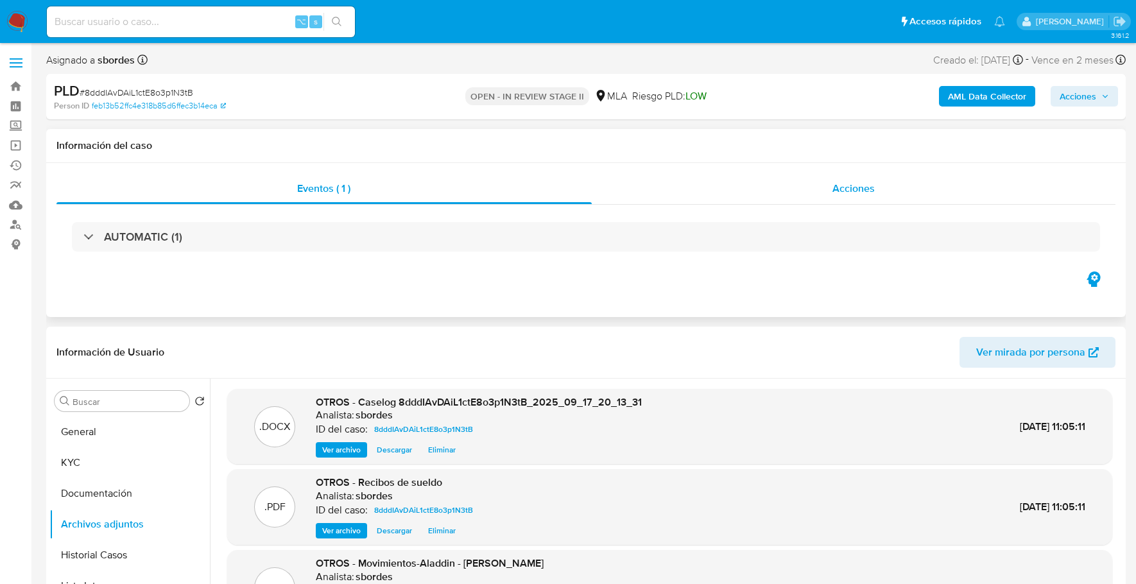
click at [850, 187] on span "Acciones" at bounding box center [853, 188] width 42 height 15
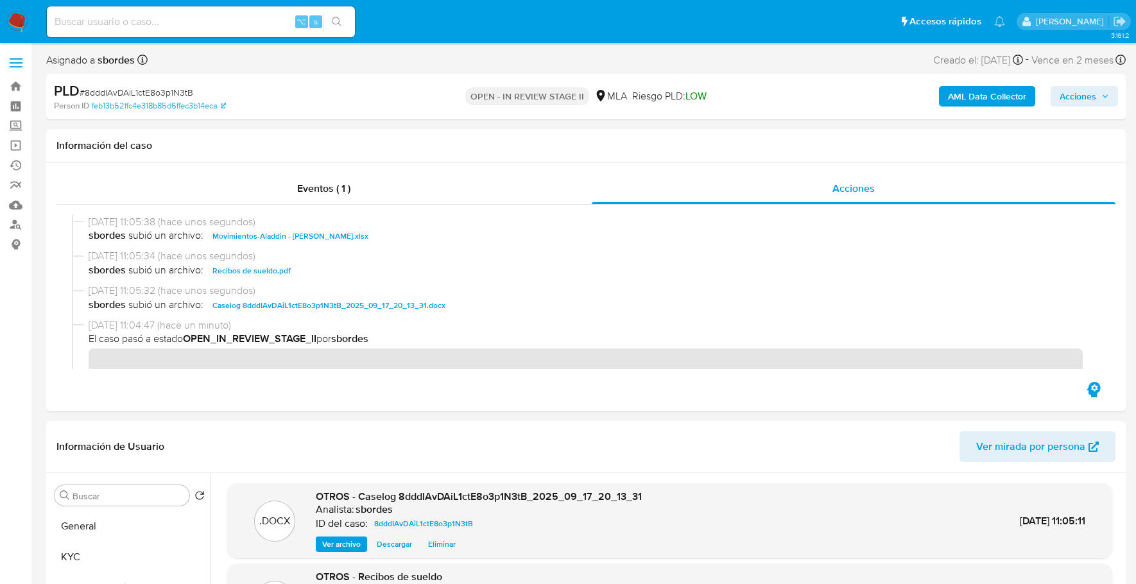
click at [1074, 103] on span "Acciones" at bounding box center [1077, 96] width 37 height 21
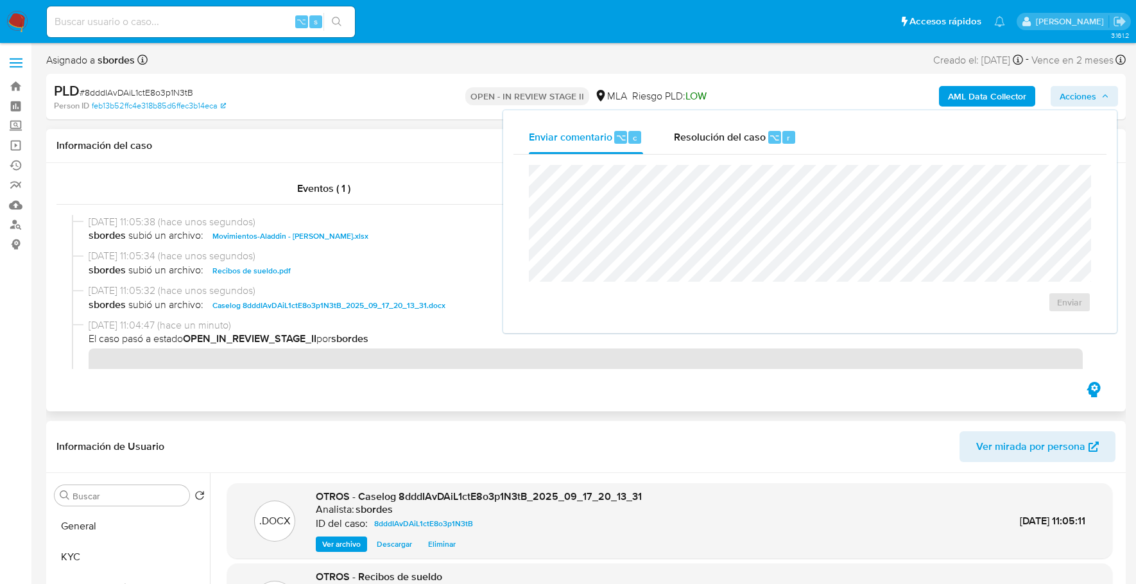
click at [352, 141] on h1 "Información del caso" at bounding box center [585, 145] width 1059 height 13
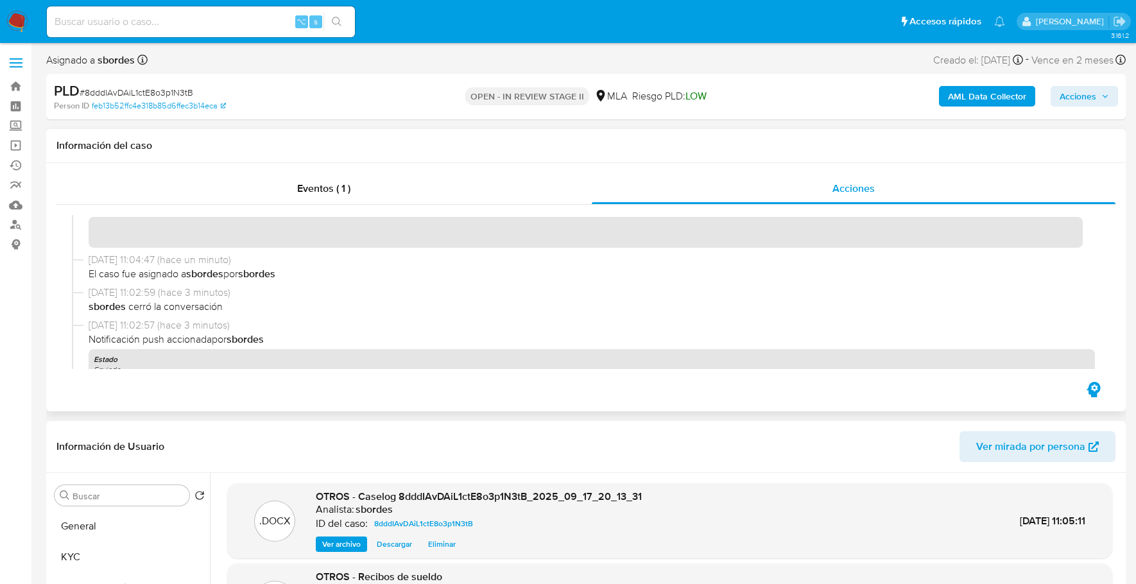
scroll to position [146, 0]
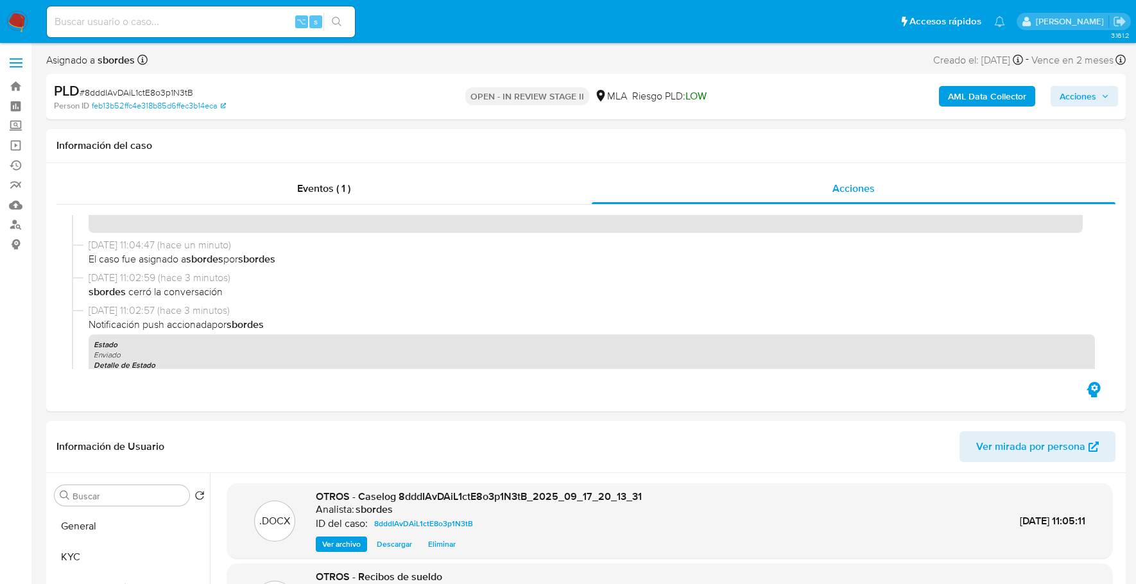
click at [1080, 99] on span "Acciones" at bounding box center [1077, 96] width 37 height 21
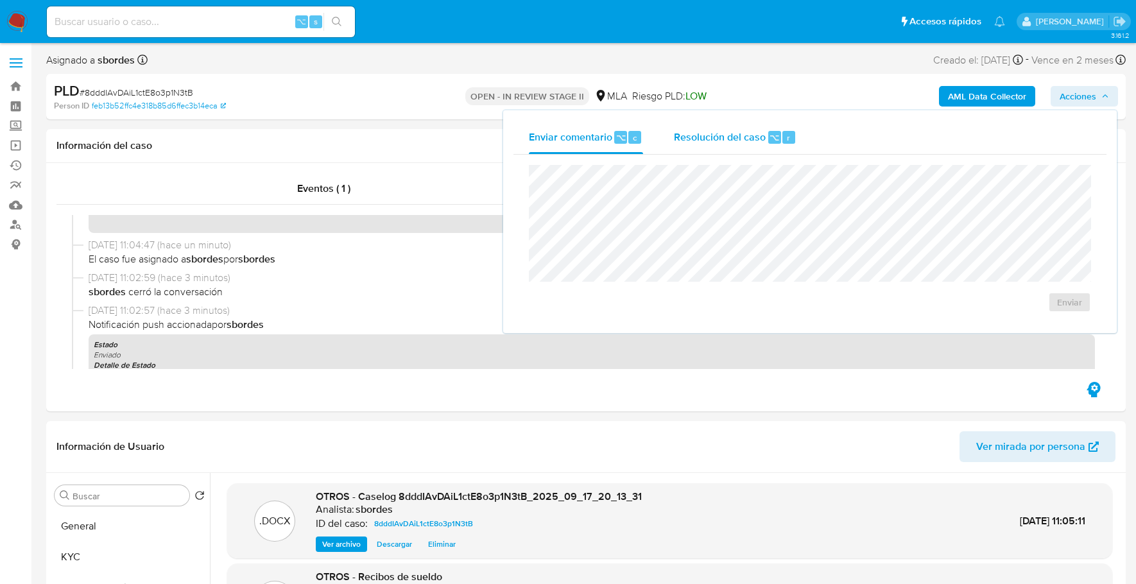
click at [717, 138] on span "Resolución del caso" at bounding box center [720, 137] width 92 height 15
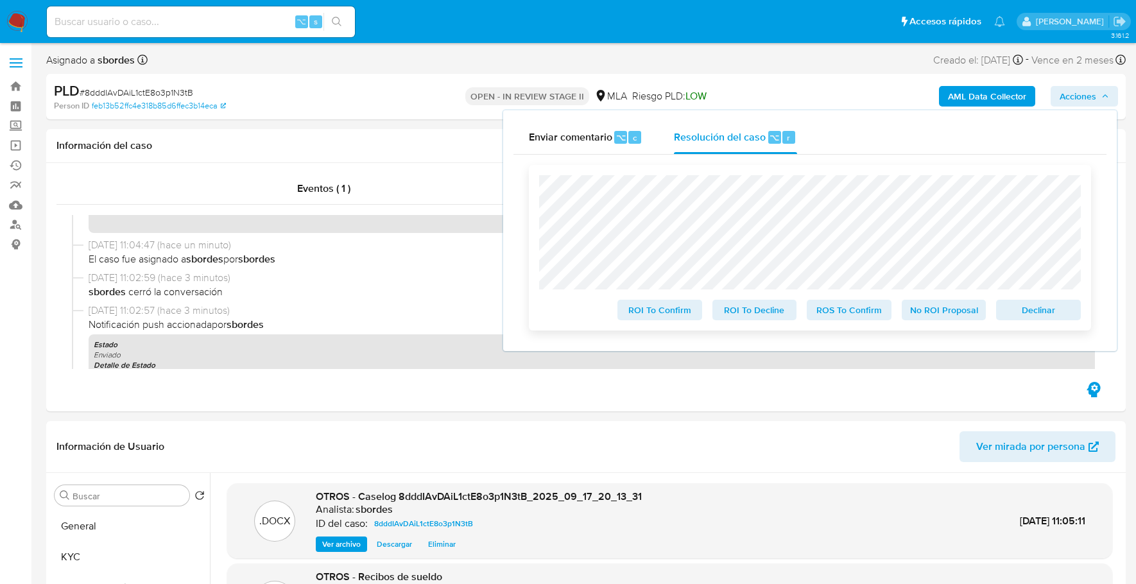
click at [944, 312] on span "No ROI Proposal" at bounding box center [944, 310] width 67 height 18
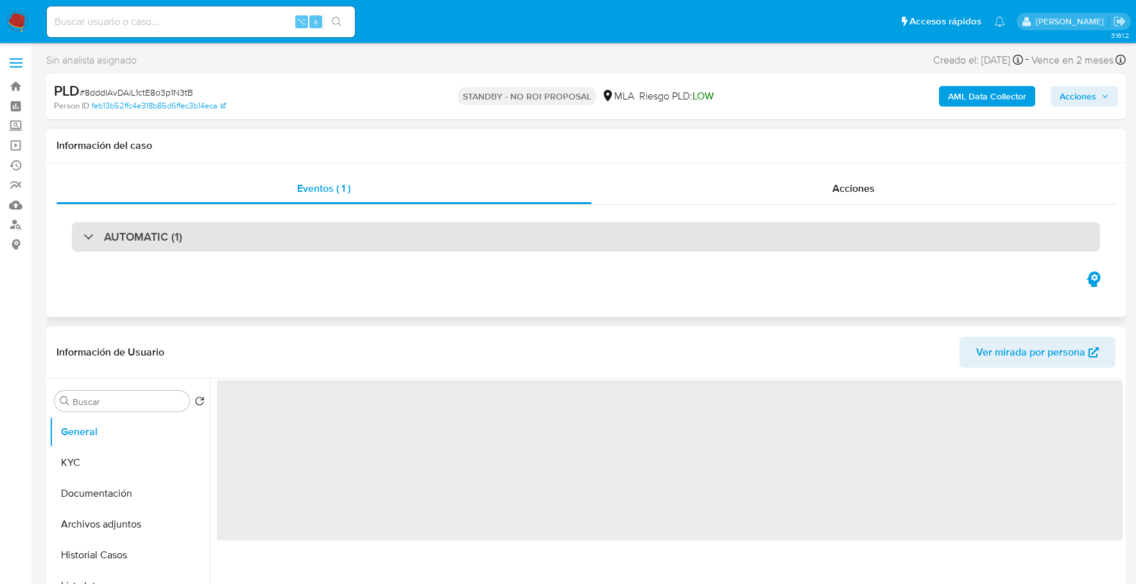
select select "10"
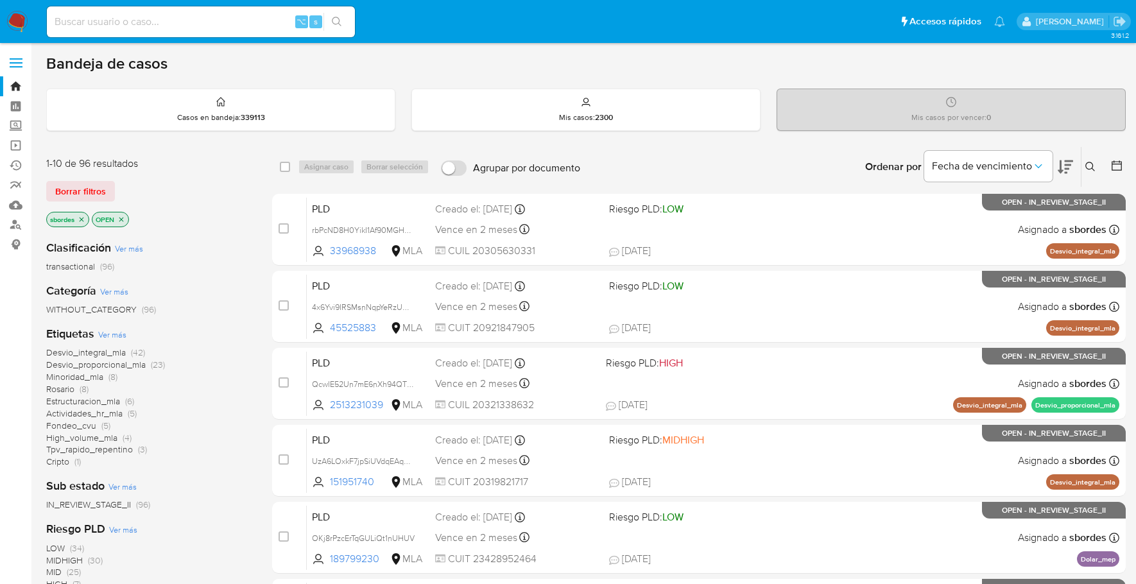
click at [80, 216] on icon "close-filter" at bounding box center [82, 220] width 8 height 8
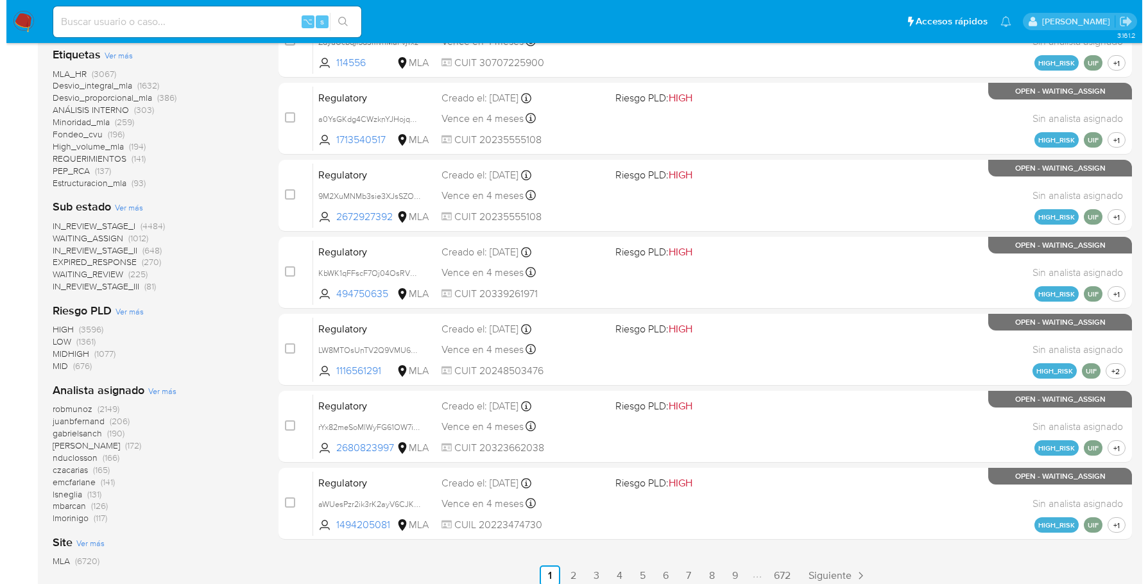
scroll to position [517, 0]
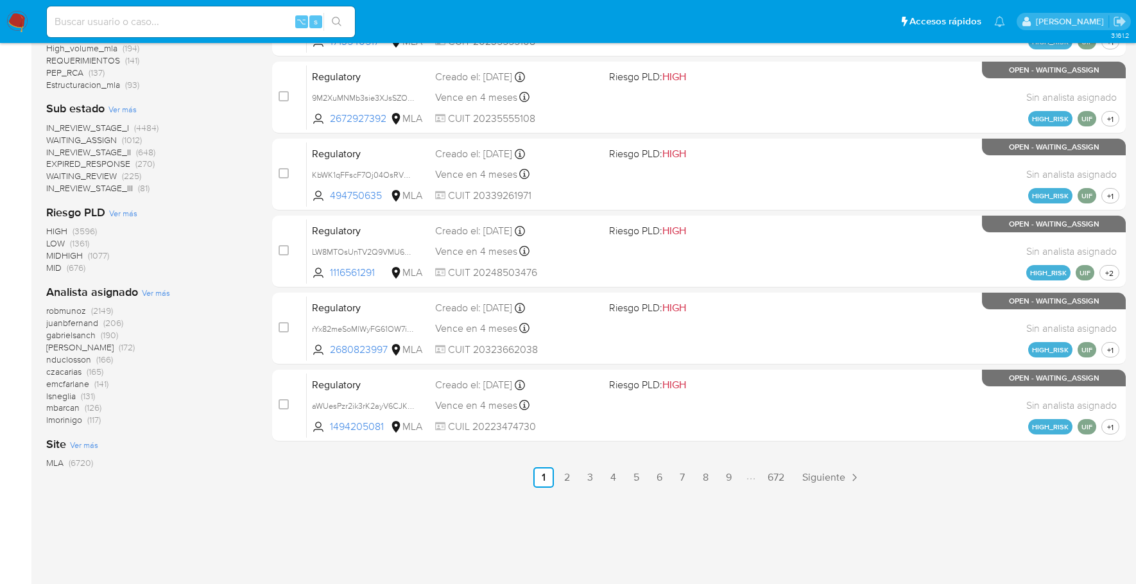
click at [153, 295] on span "Ver más" at bounding box center [156, 293] width 28 height 12
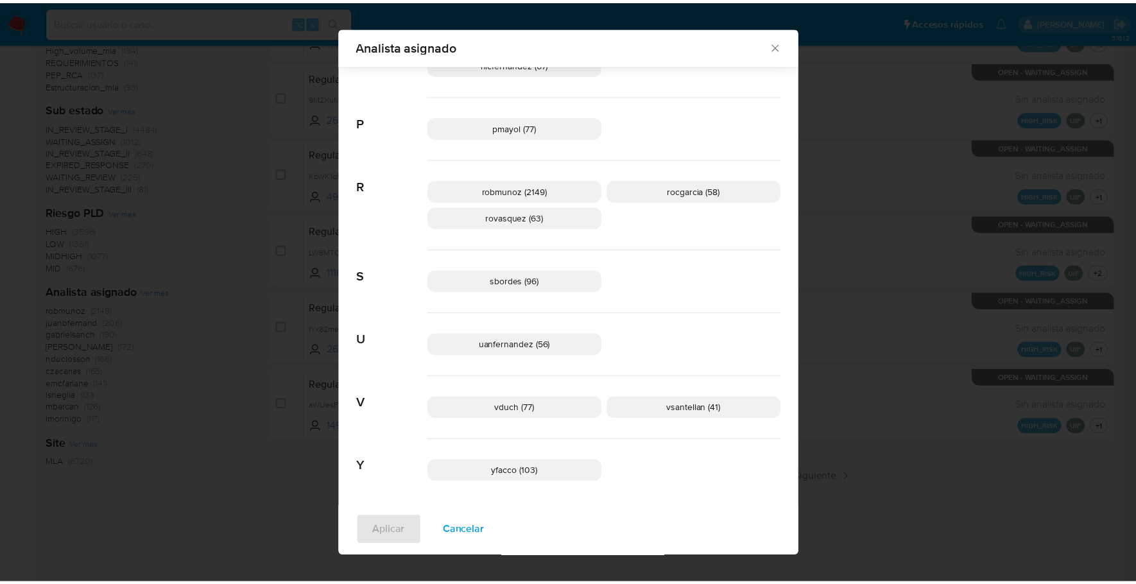
scroll to position [109, 0]
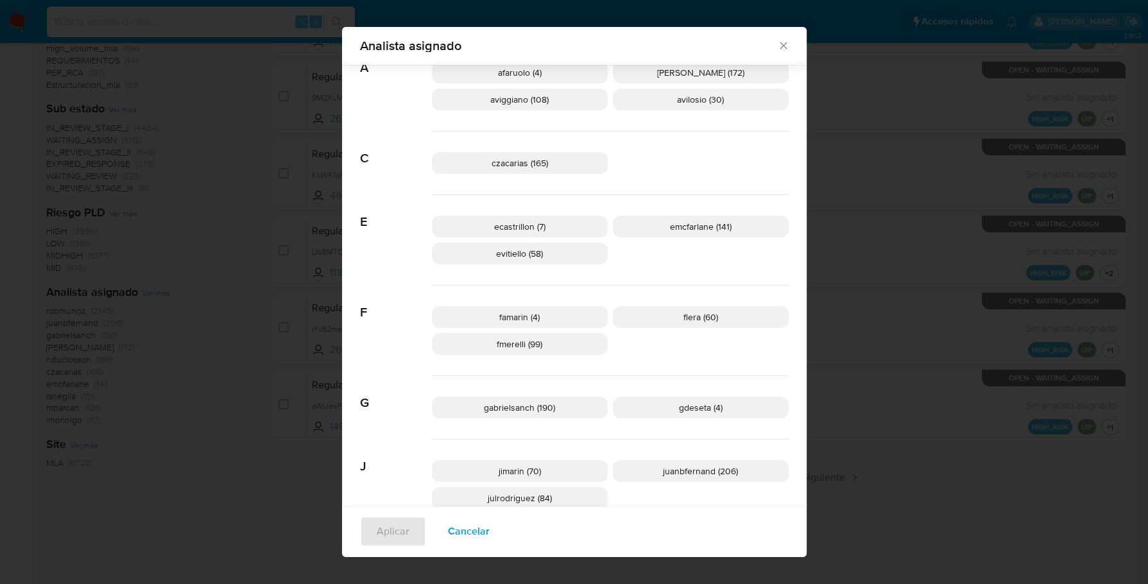
click at [781, 42] on icon "Cerrar" at bounding box center [783, 45] width 7 height 7
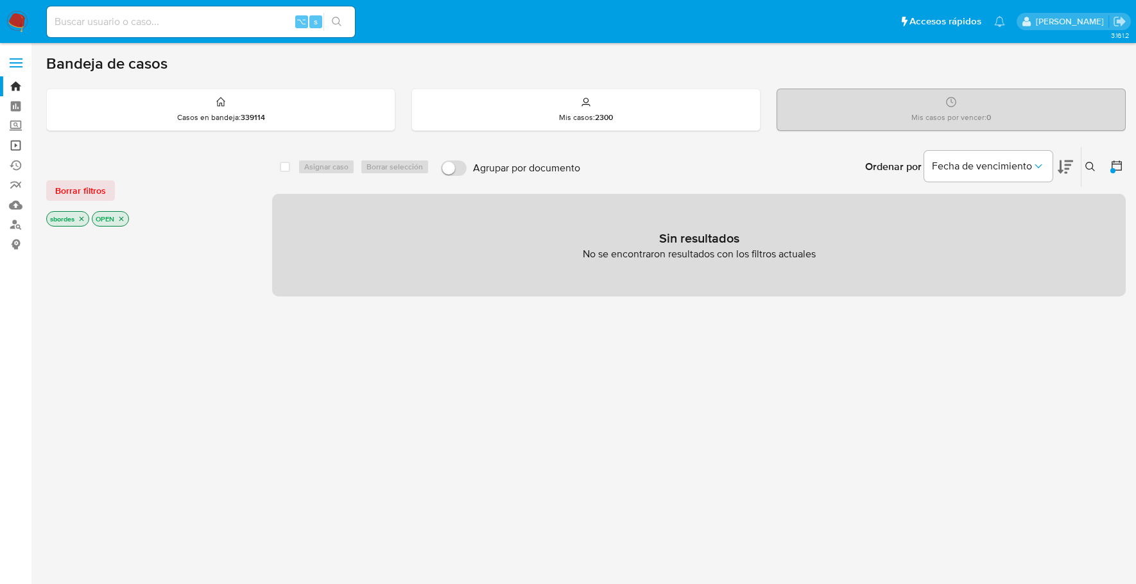
click at [15, 148] on link "Operaciones masivas" at bounding box center [76, 145] width 153 height 20
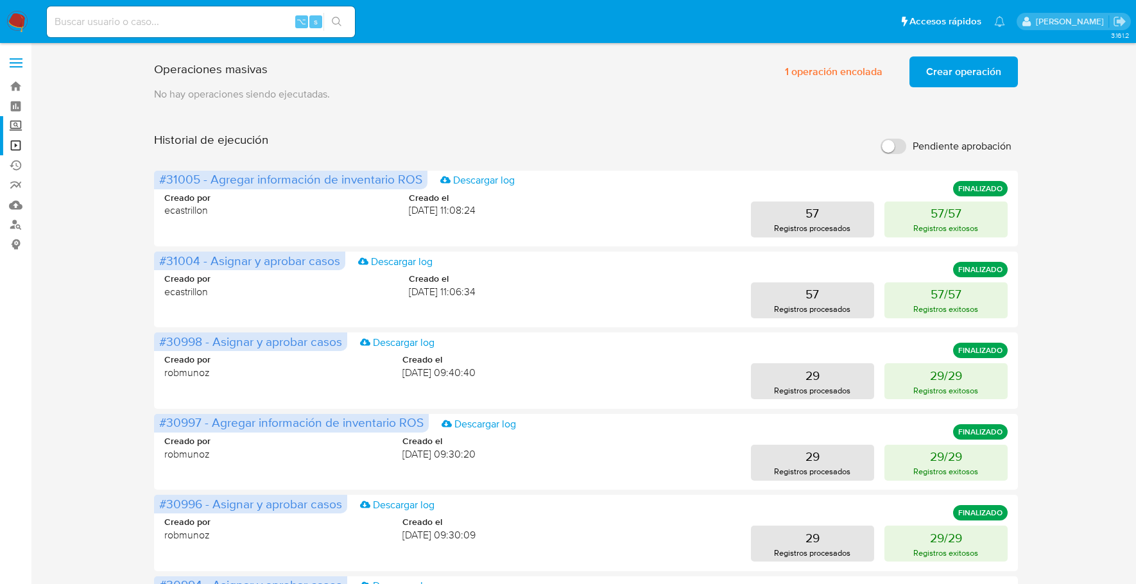
click at [15, 127] on label "Screening" at bounding box center [76, 126] width 153 height 20
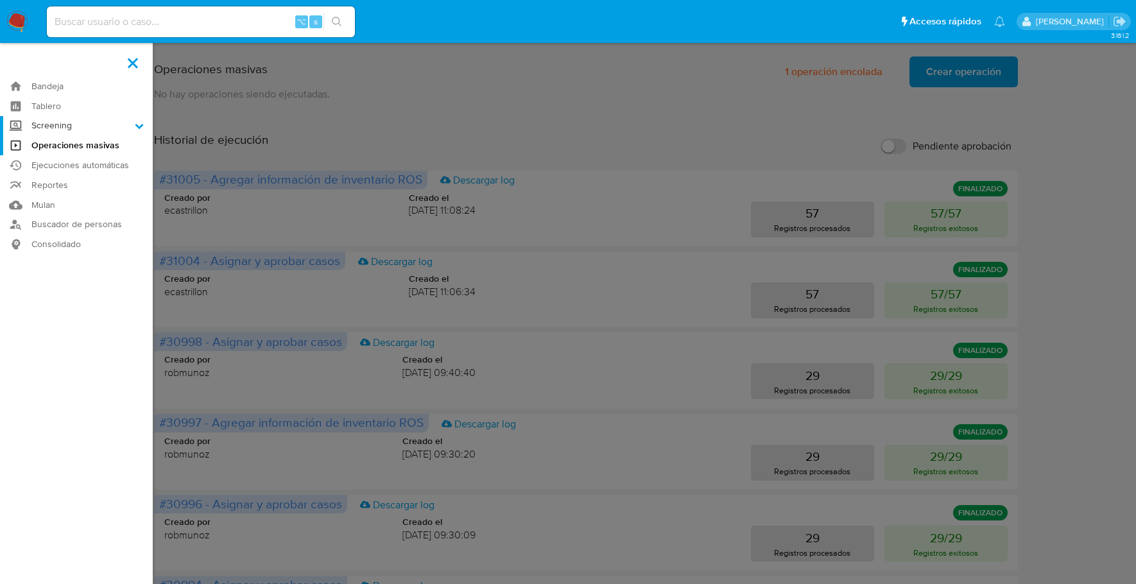
click at [0, 0] on input "Screening" at bounding box center [0, 0] width 0 height 0
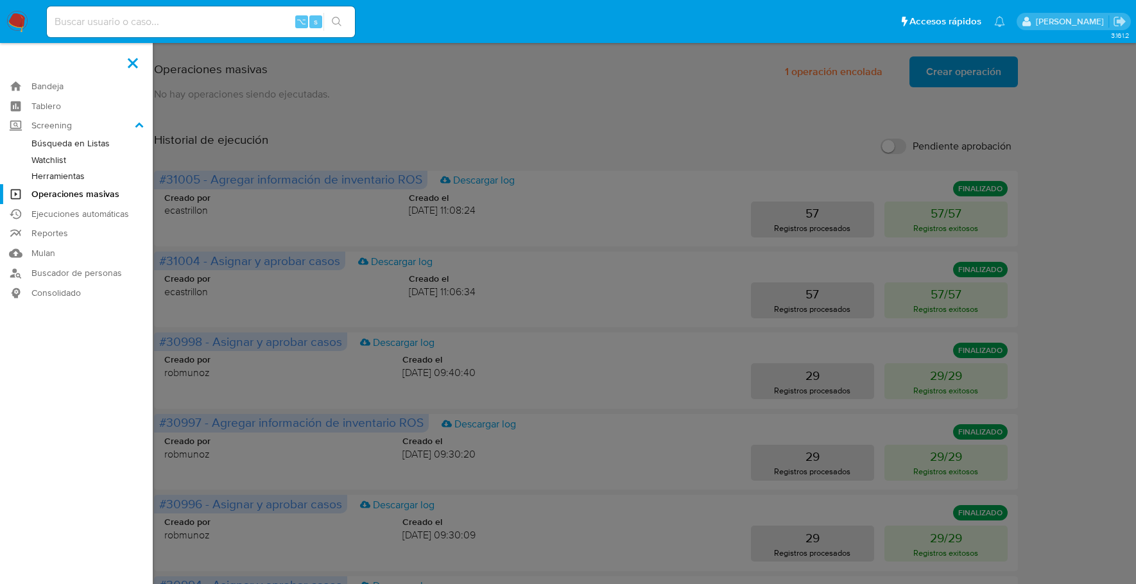
click at [55, 157] on link "Watchlist" at bounding box center [76, 160] width 153 height 16
